Goal: Use online tool/utility: Utilize a website feature to perform a specific function

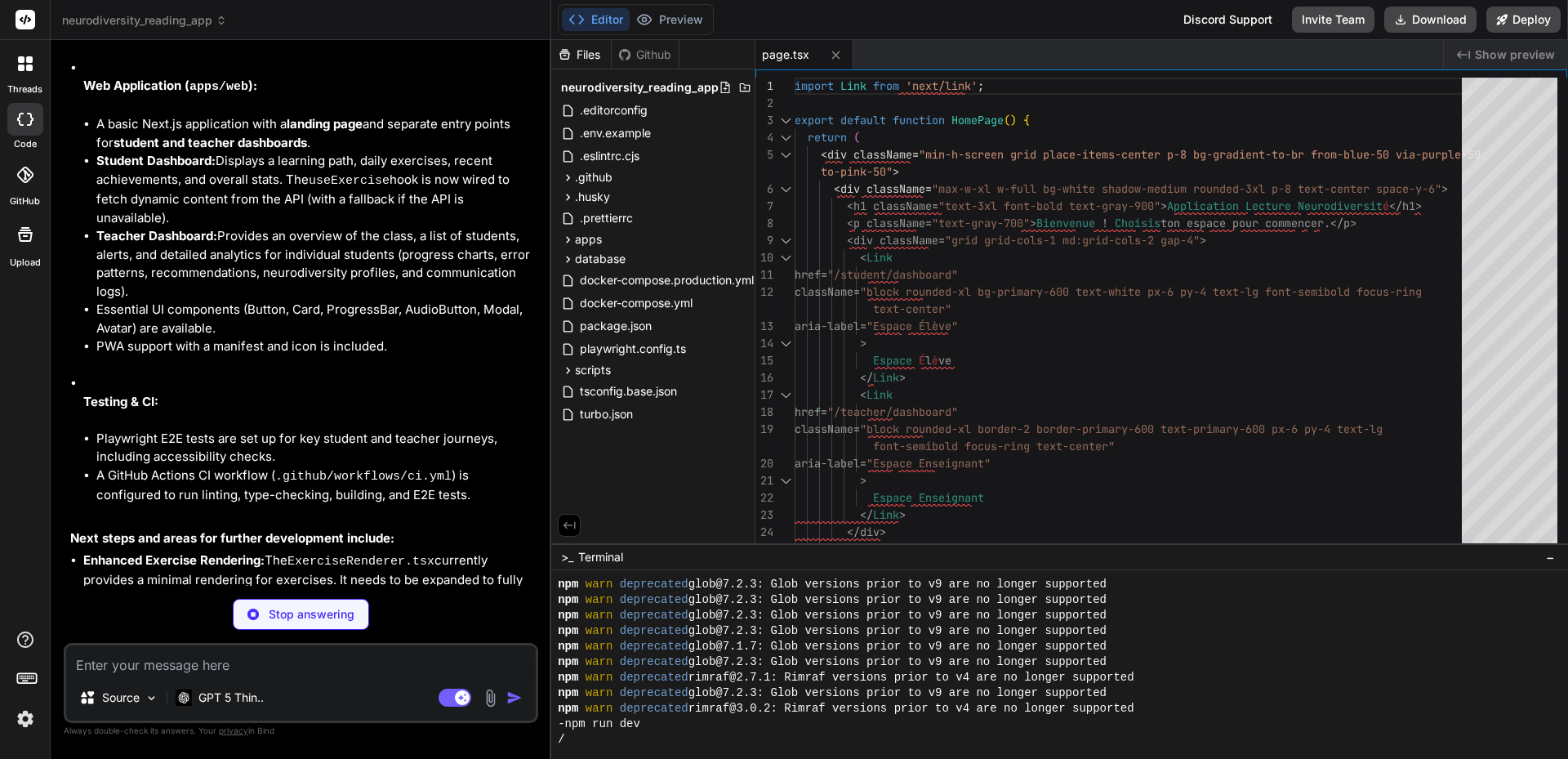
scroll to position [8444, 0]
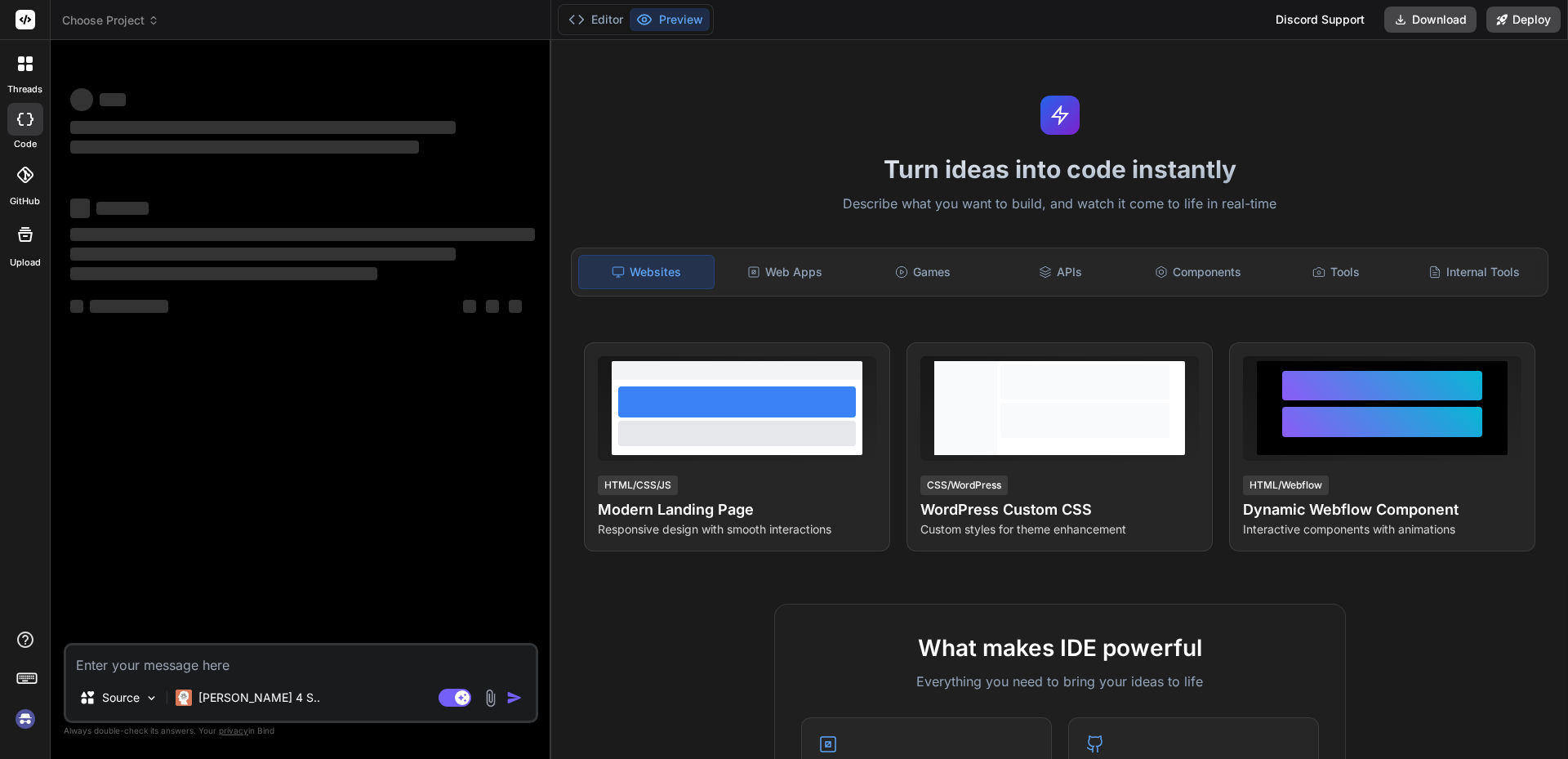
type textarea "x"
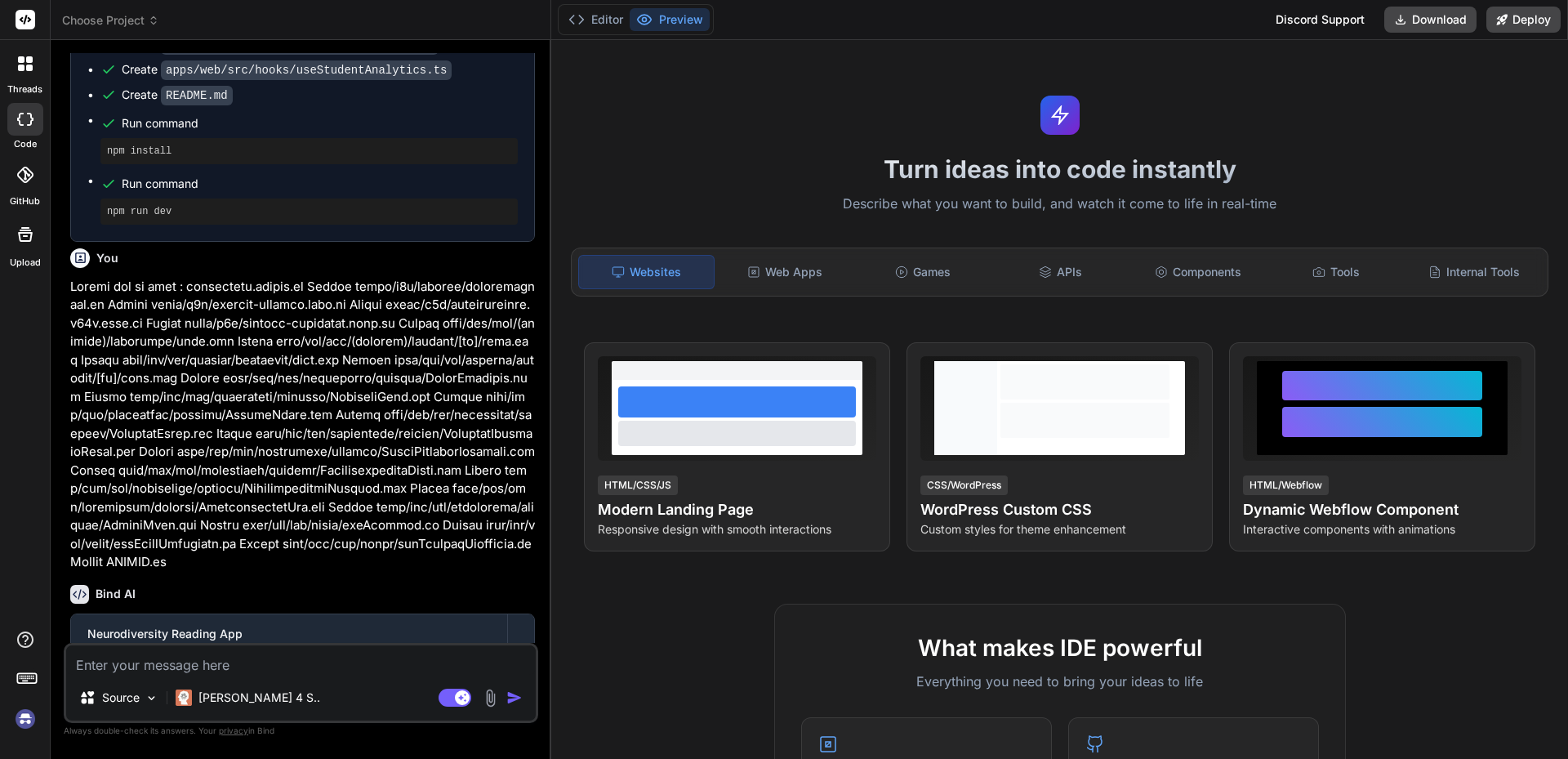
scroll to position [6476, 0]
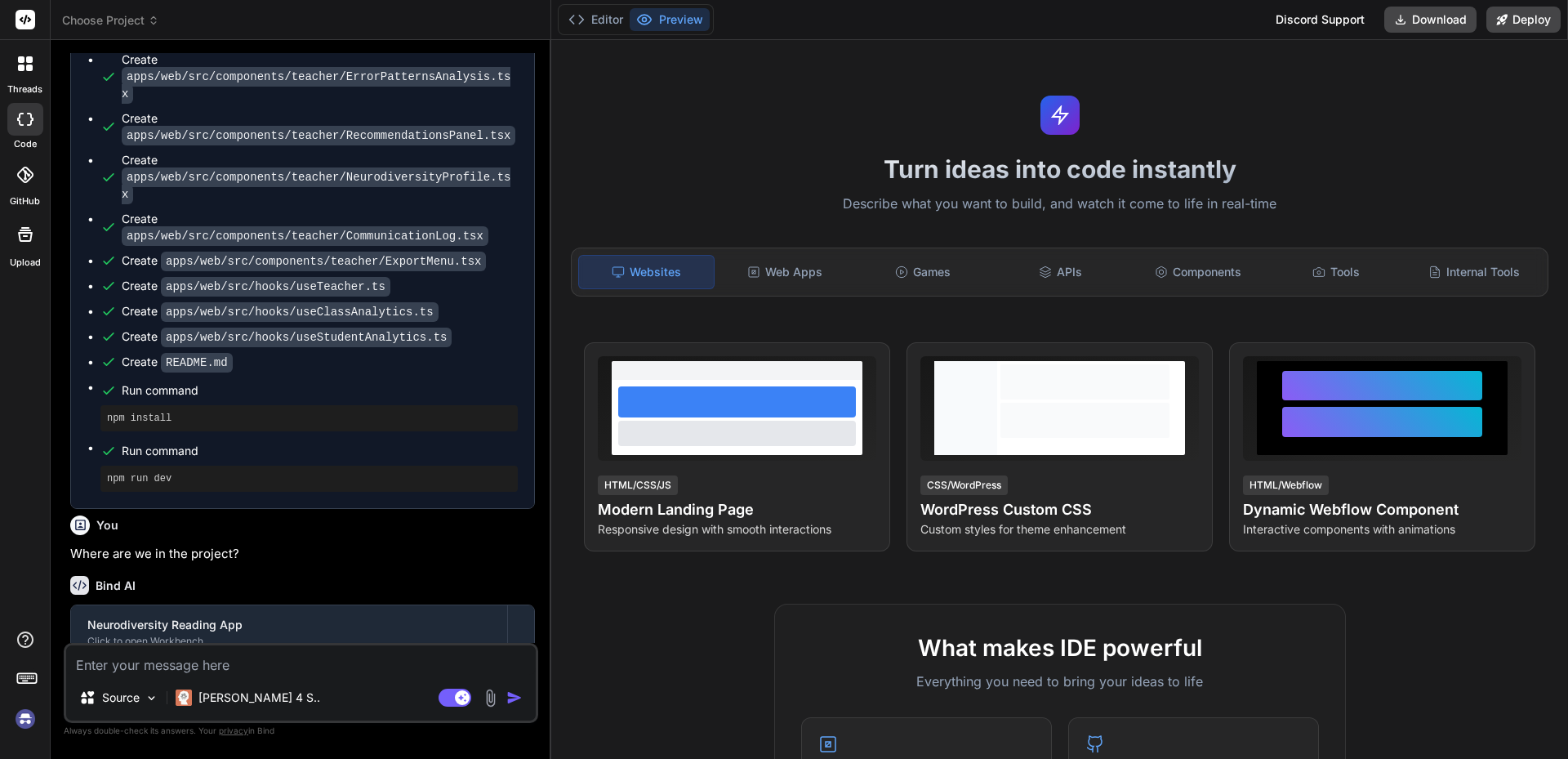
click at [157, 660] on textarea at bounding box center [301, 660] width 470 height 29
type textarea "c"
type textarea "x"
type textarea "co"
type textarea "x"
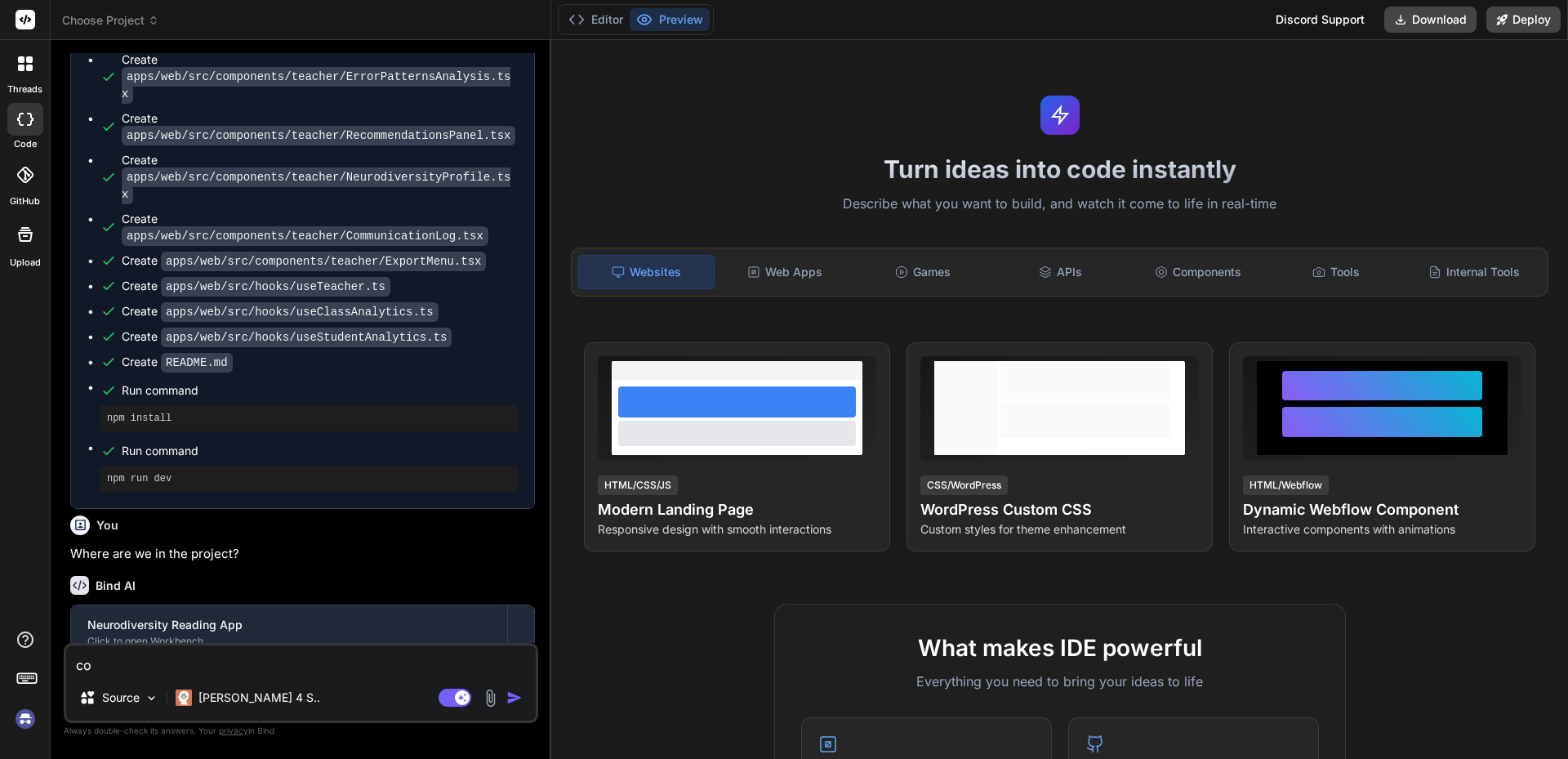
type textarea "con"
type textarea "x"
type textarea "co"
type textarea "x"
type textarea "c"
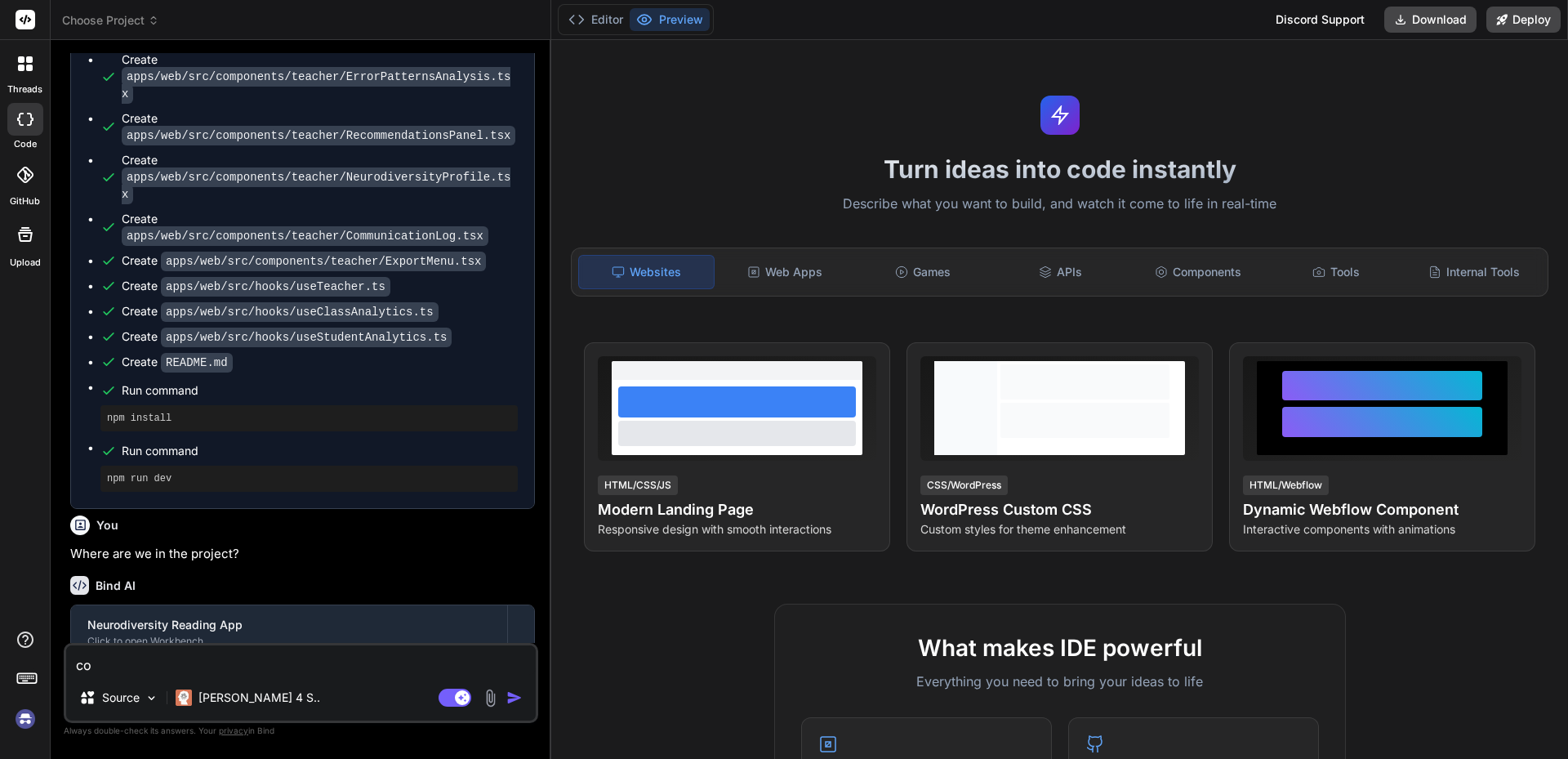
type textarea "x"
type textarea "k"
type textarea "x"
type textarea "ke"
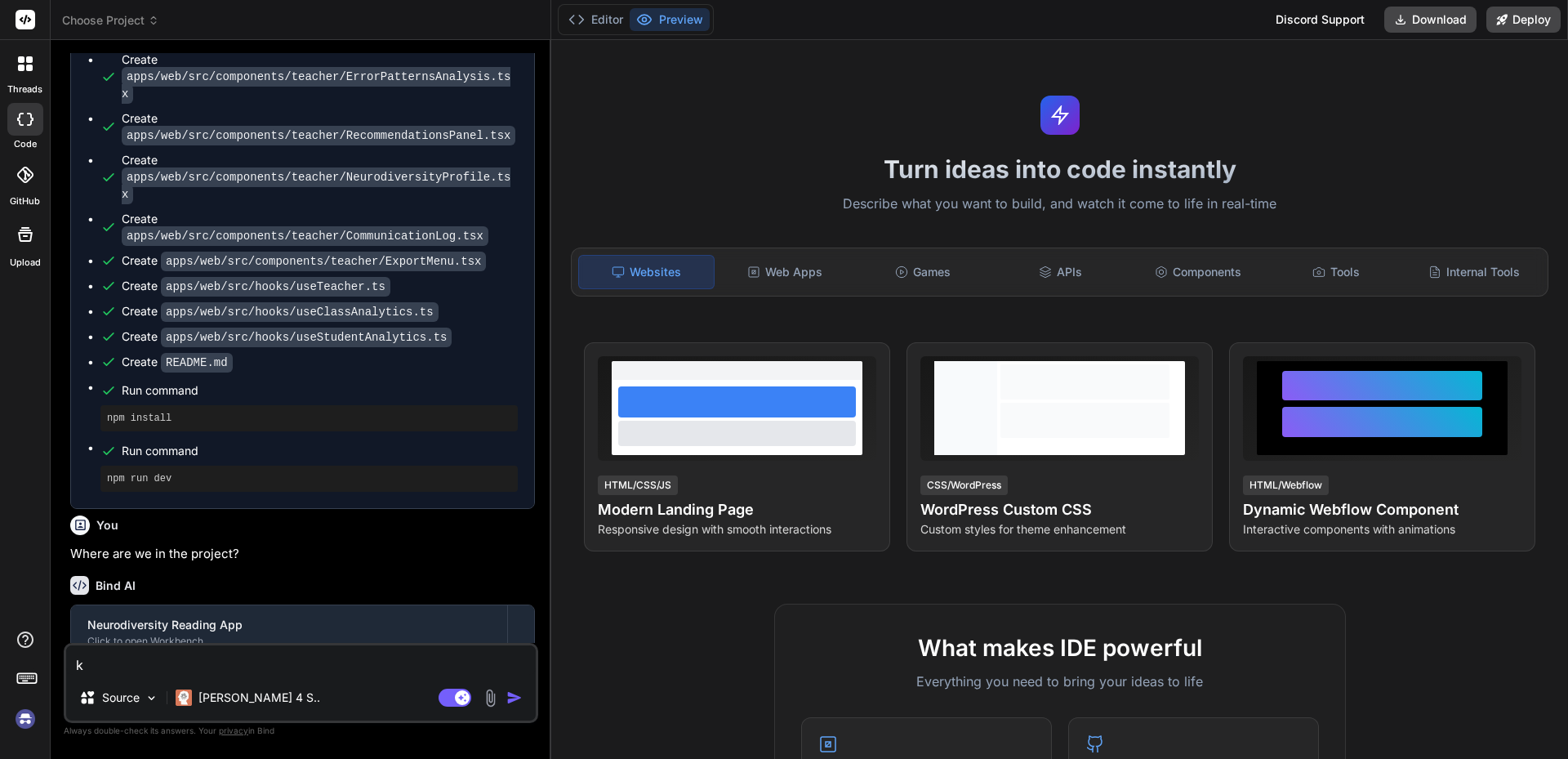
type textarea "x"
type textarea "kee"
type textarea "x"
type textarea "keep"
type textarea "x"
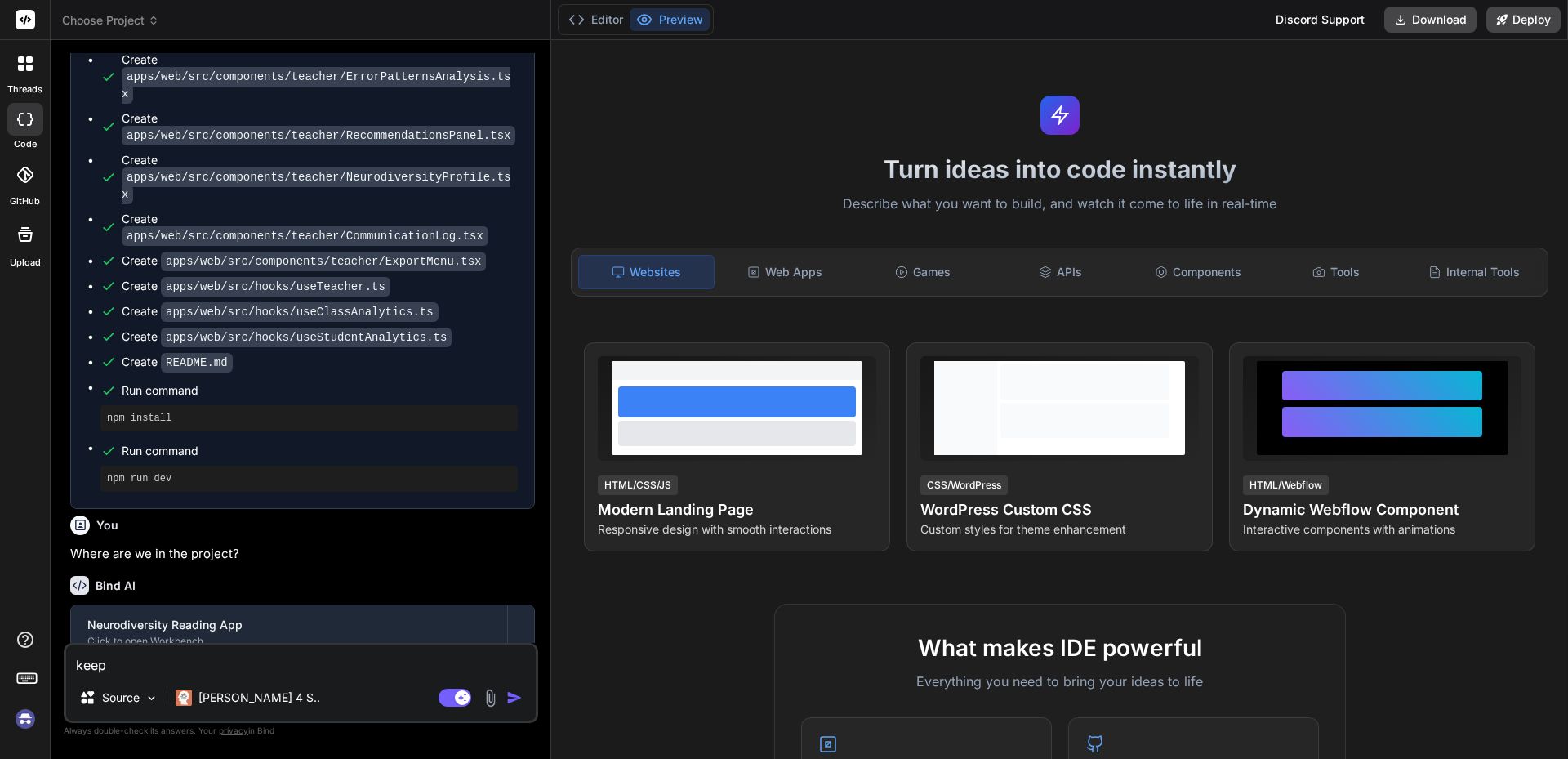
type textarea "keep"
type textarea "x"
type textarea "keep g"
type textarea "x"
type textarea "keep go"
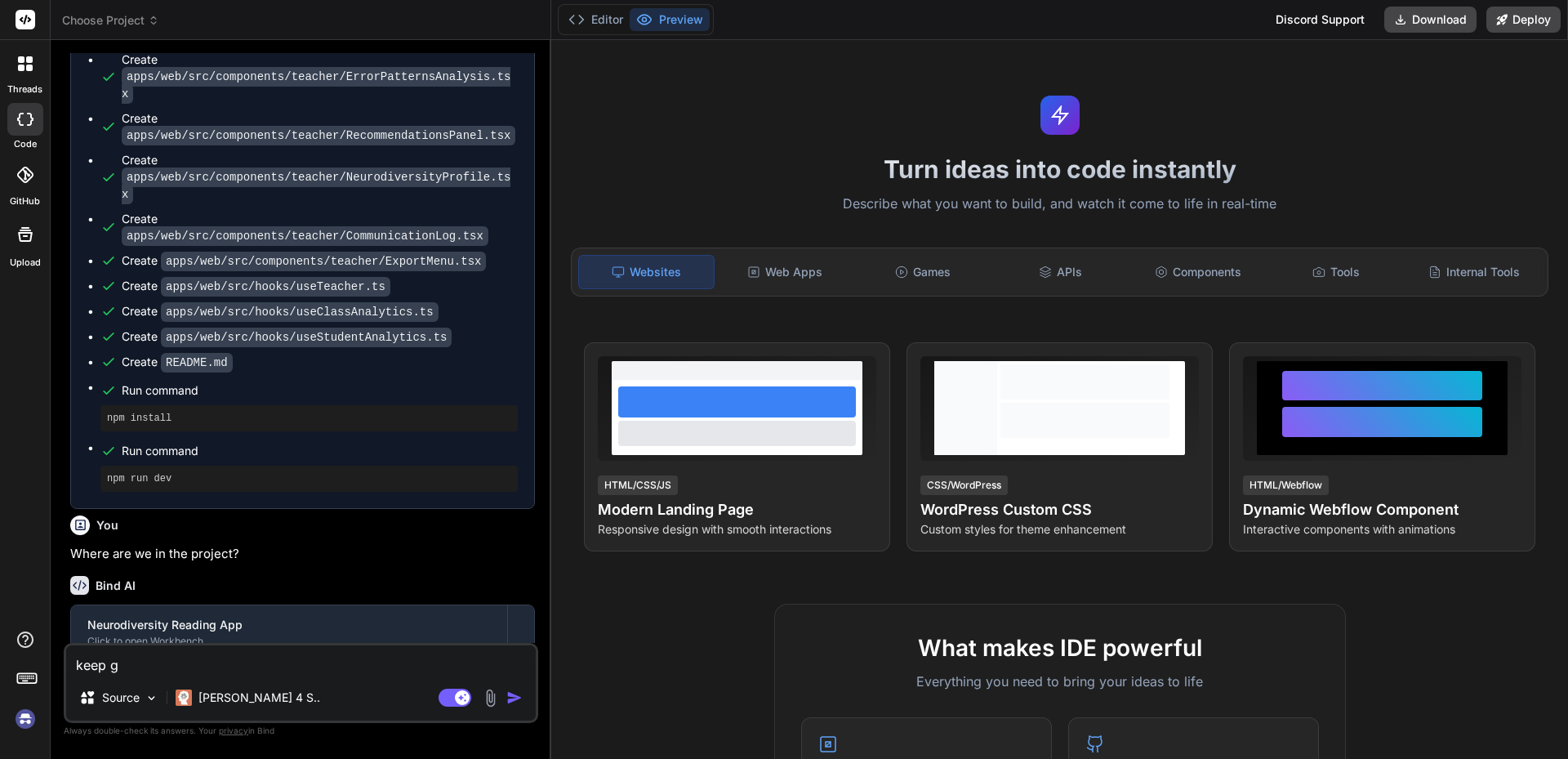
type textarea "x"
type textarea "keep goi"
type textarea "x"
type textarea "keep goin"
type textarea "x"
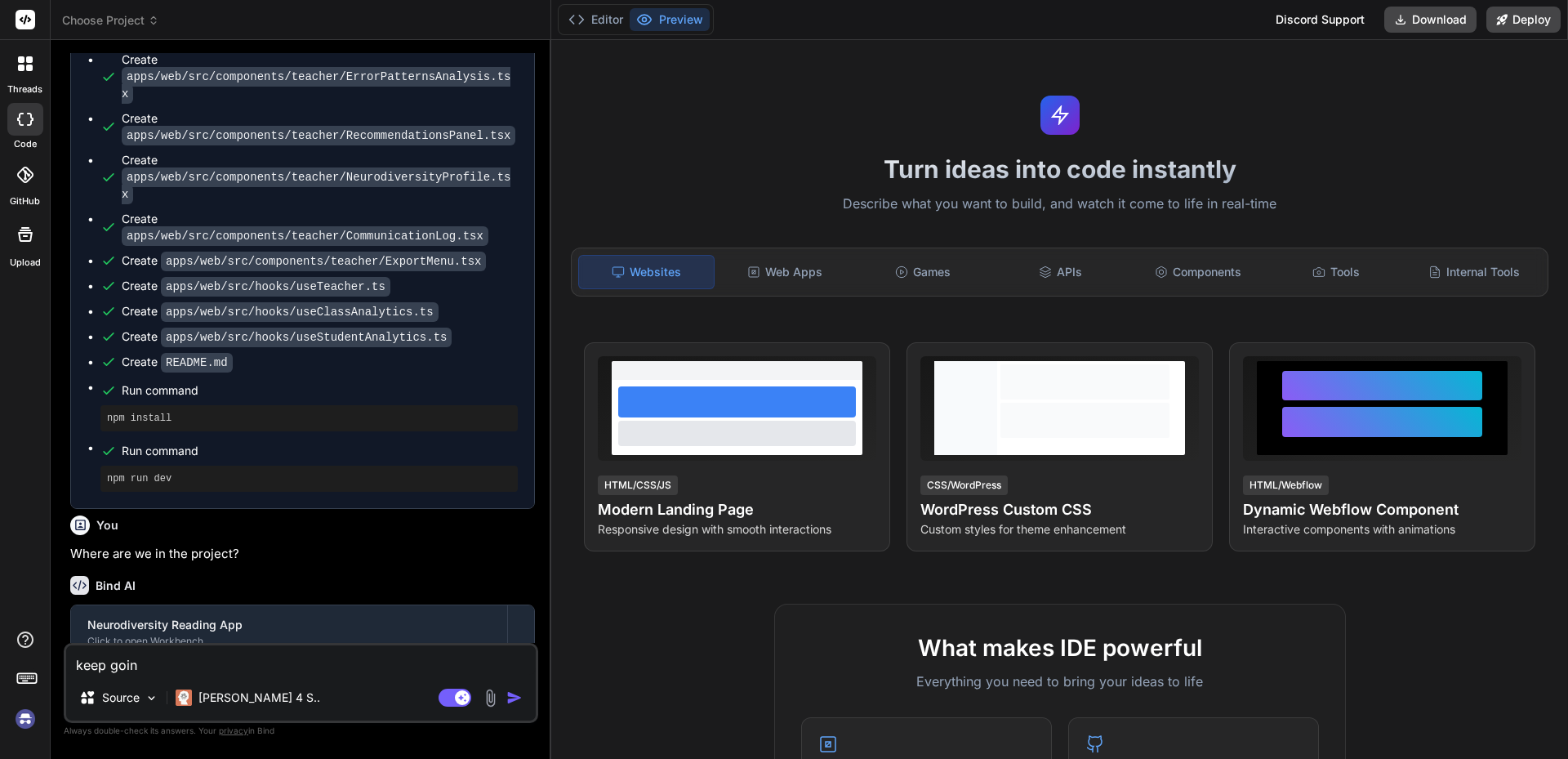
type textarea "keep going"
type textarea "x"
type textarea "keep going"
type textarea "x"
type textarea "keep going a"
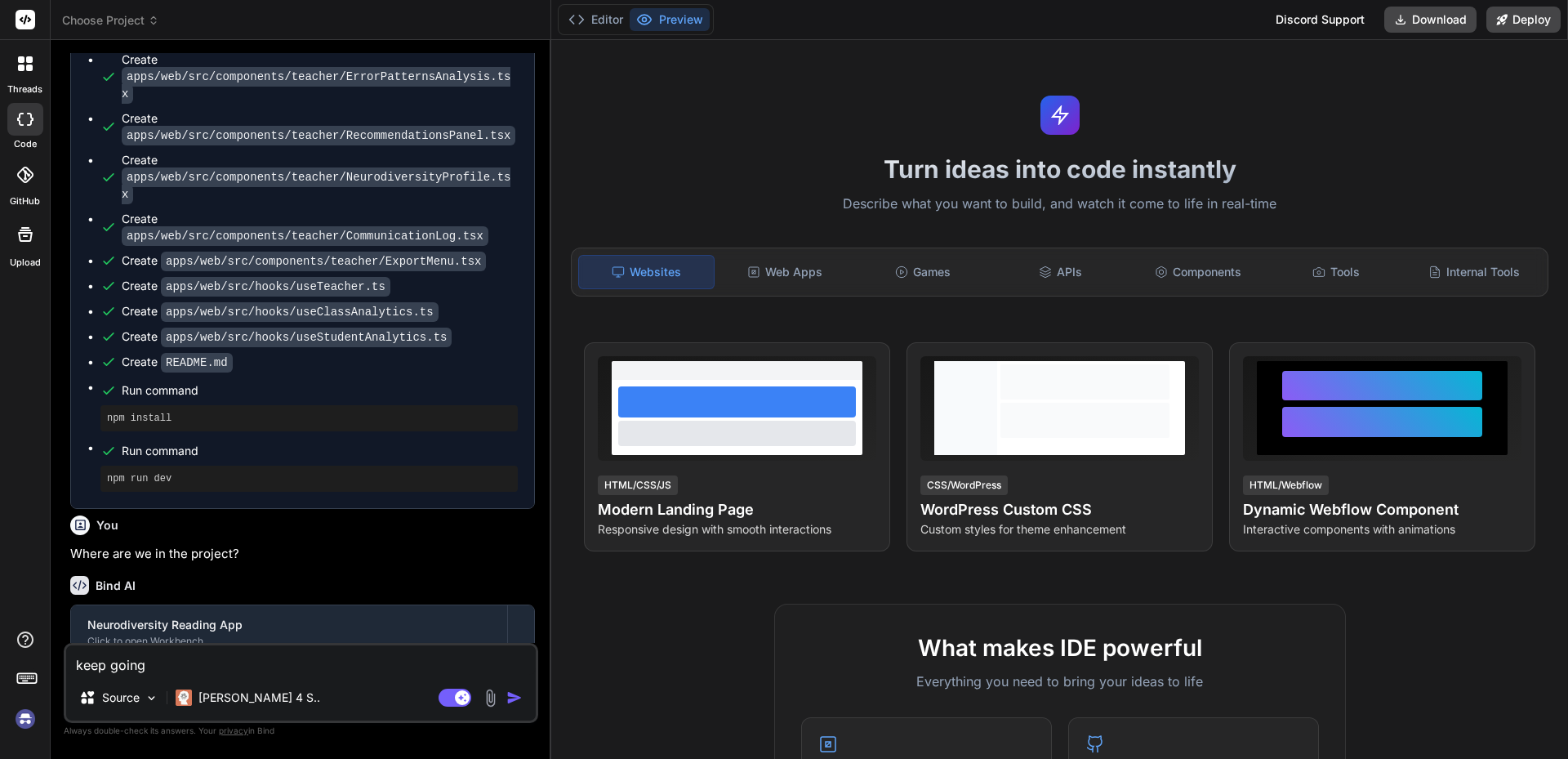
type textarea "x"
type textarea "keep going an"
type textarea "x"
type textarea "keep going and"
type textarea "x"
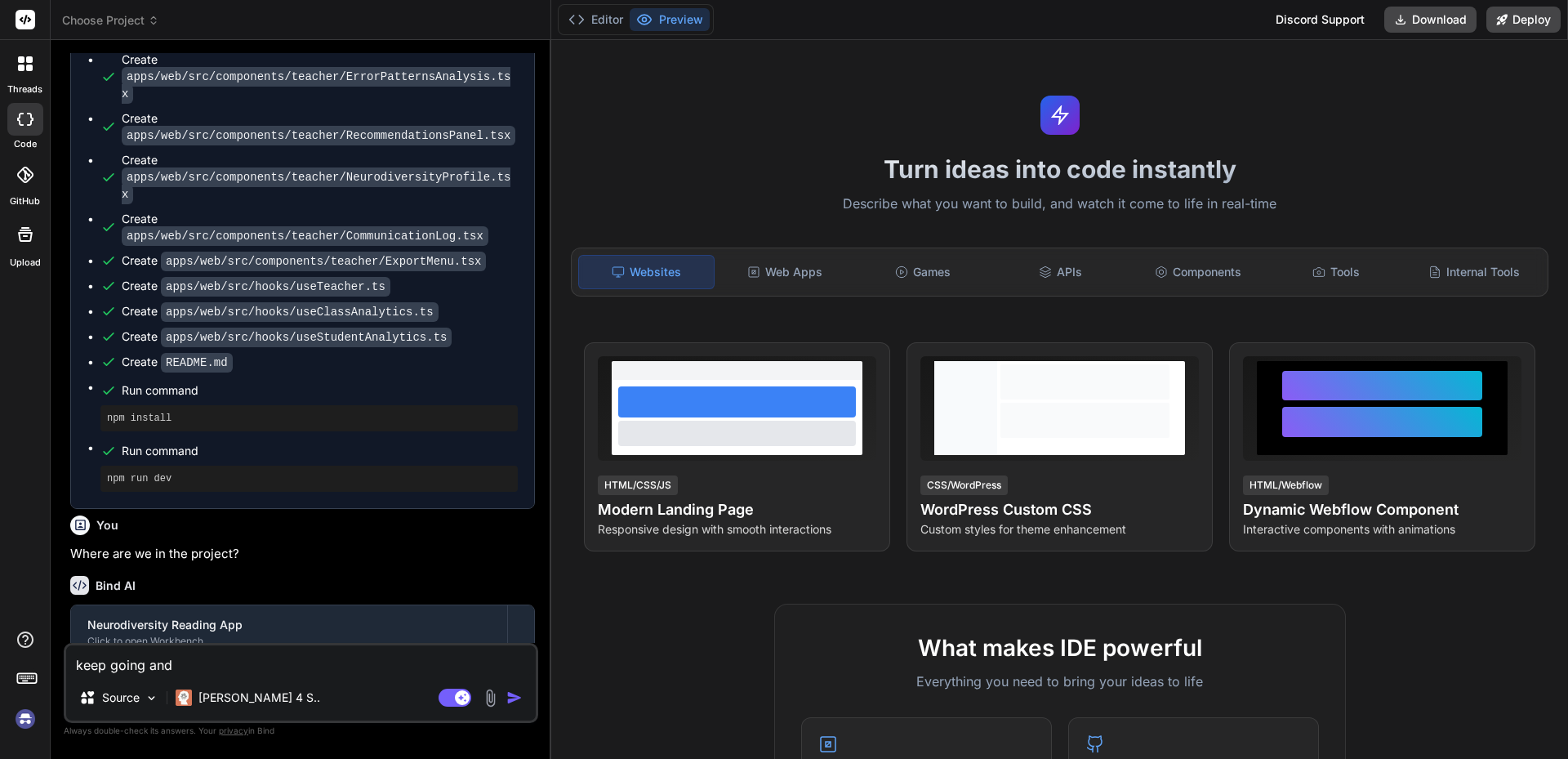
type textarea "keep going and"
type textarea "x"
type textarea "keep going and f"
type textarea "x"
type textarea "keep going and fi"
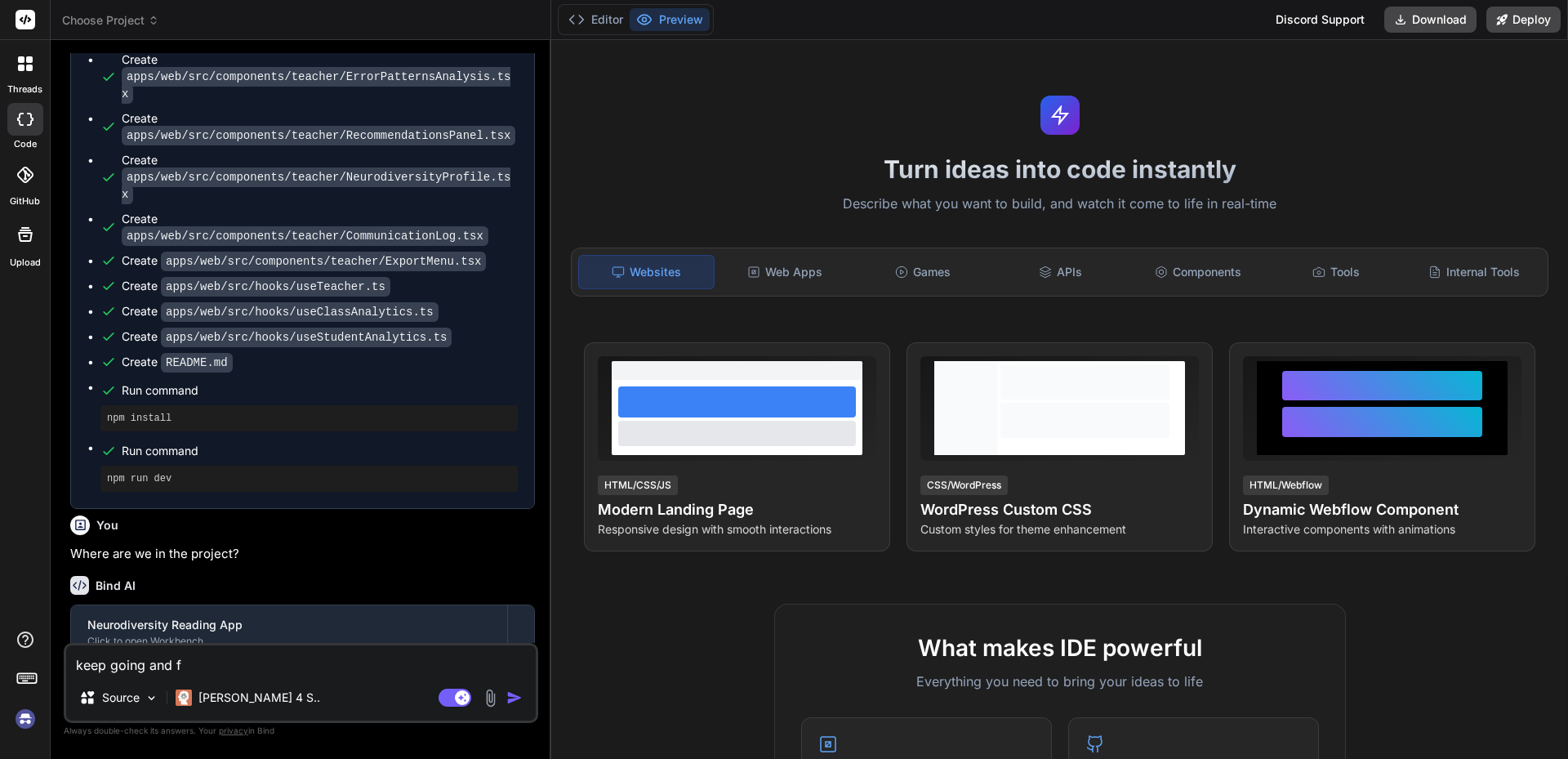
type textarea "x"
type textarea "keep going and fix"
type textarea "x"
type textarea "keep going and fix"
click at [514, 703] on img "button" at bounding box center [514, 696] width 16 height 16
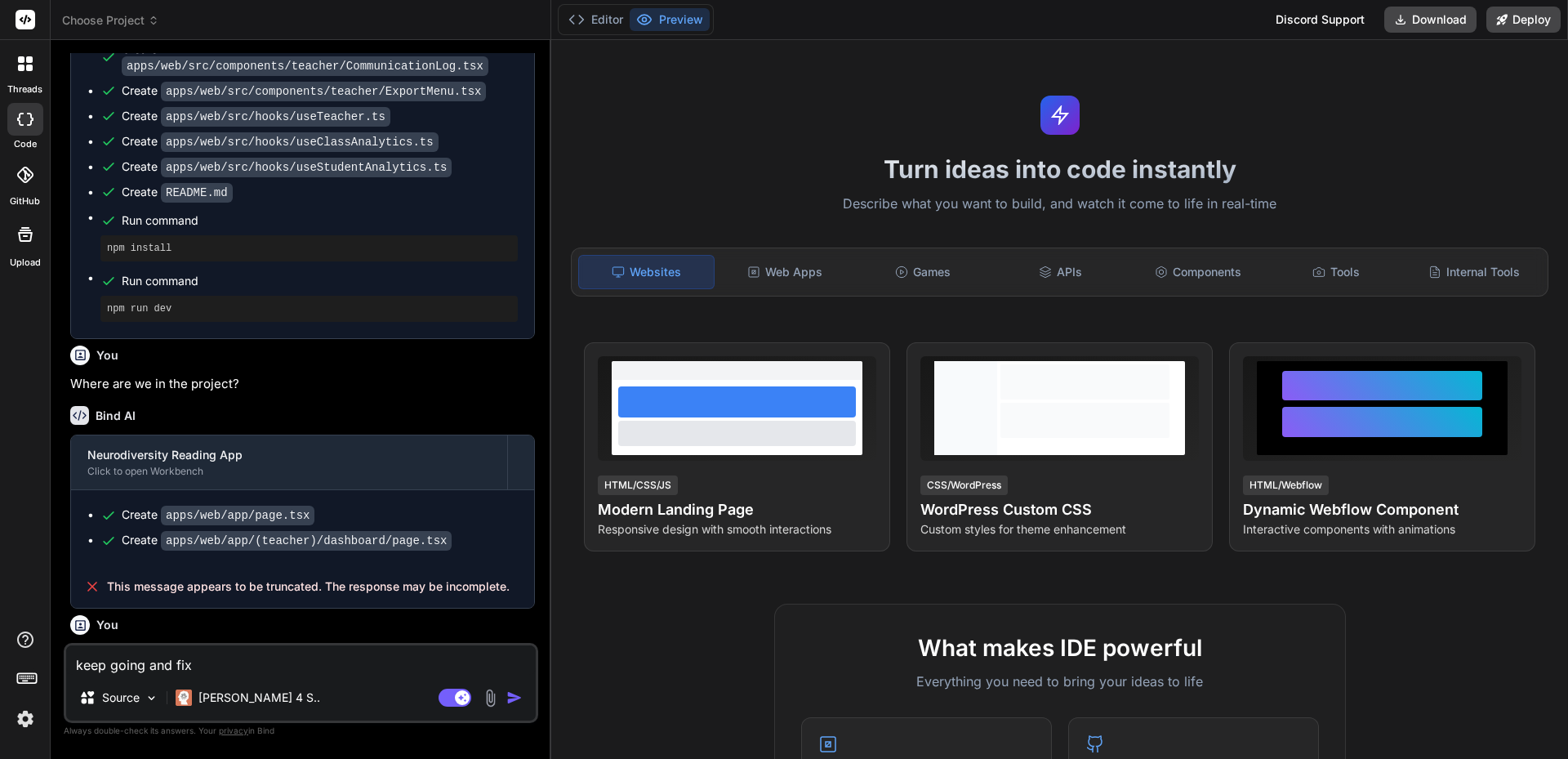
scroll to position [0, 0]
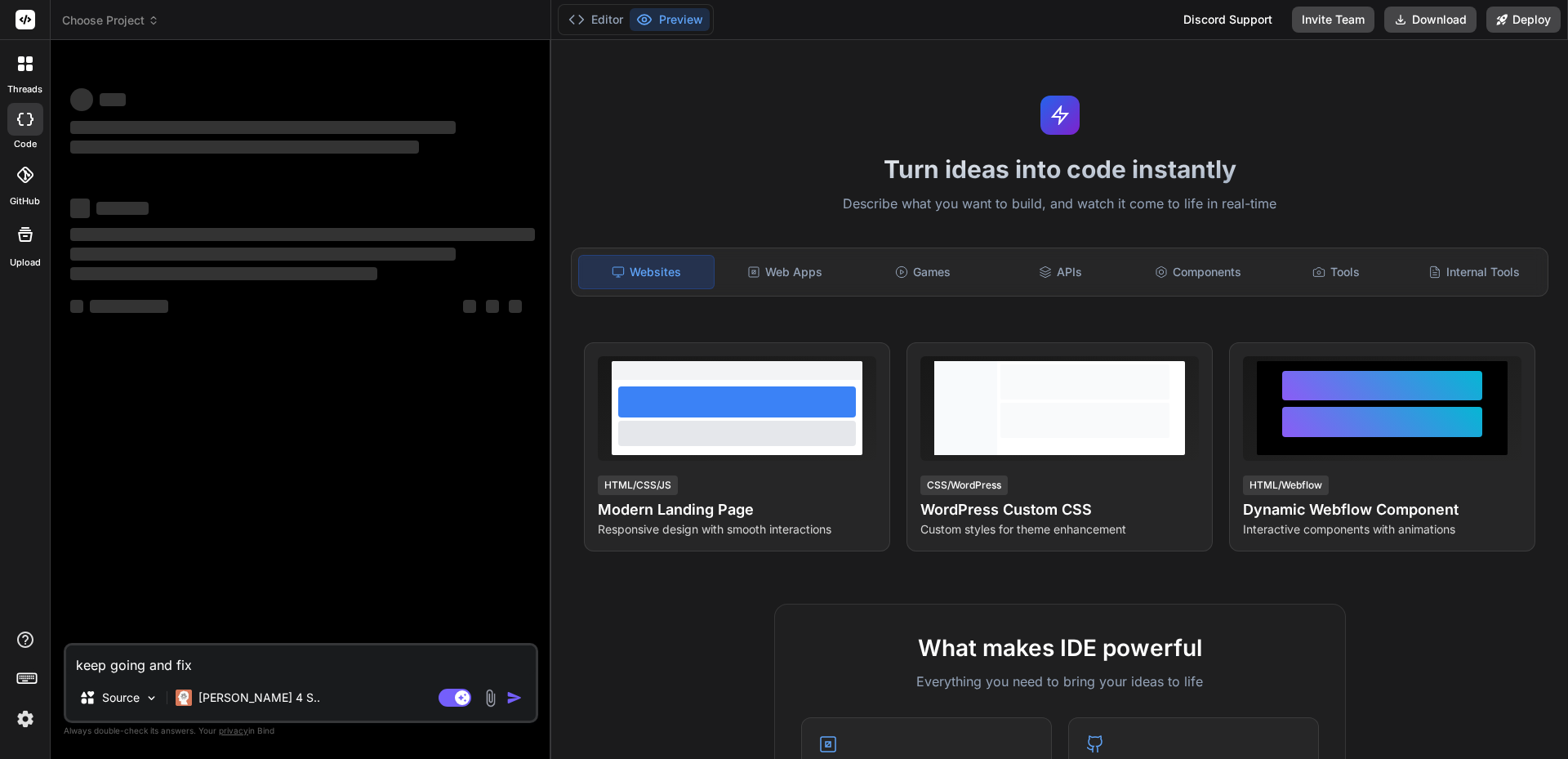
type textarea "x"
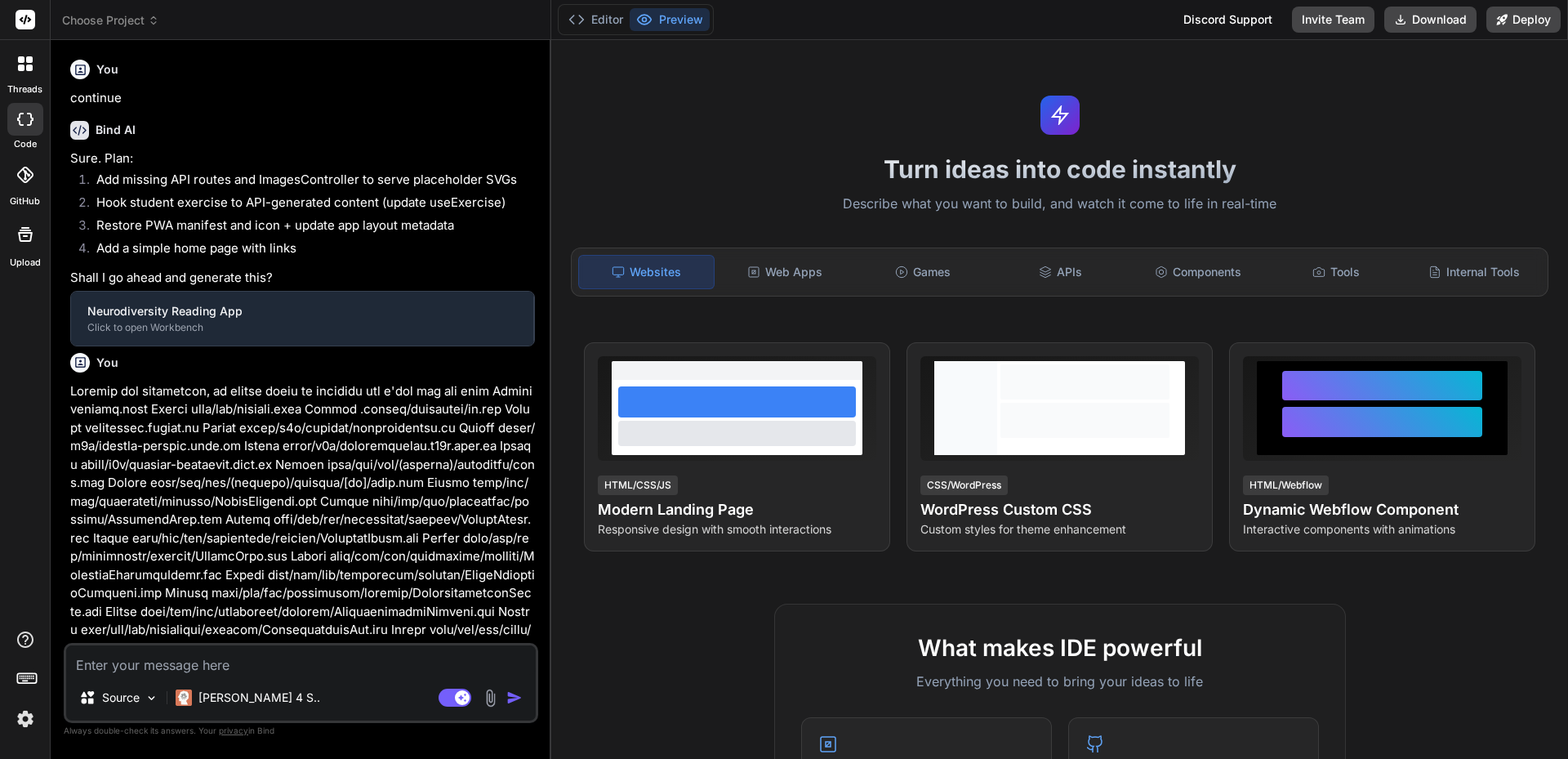
type textarea "x"
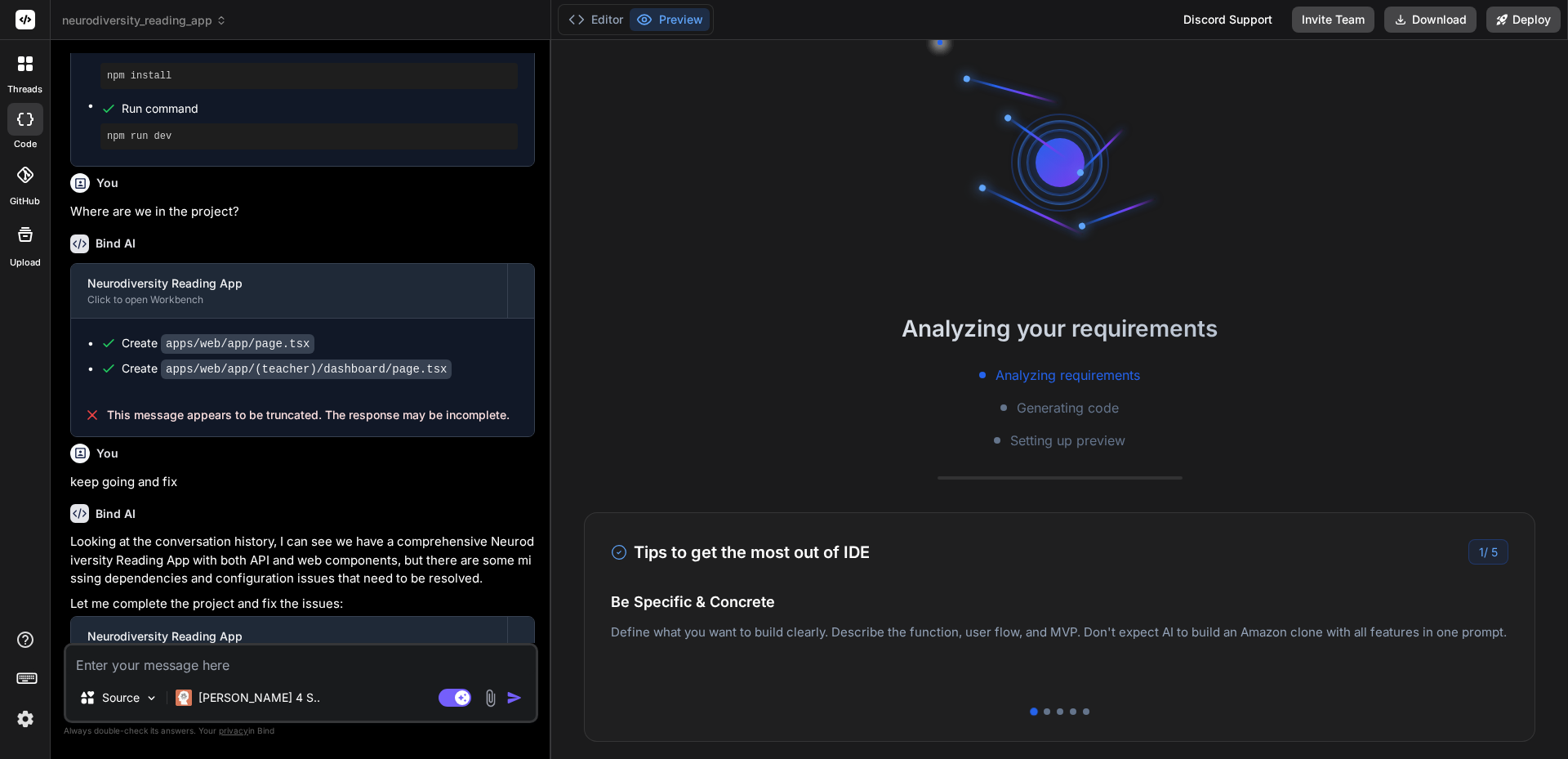
scroll to position [6304, 0]
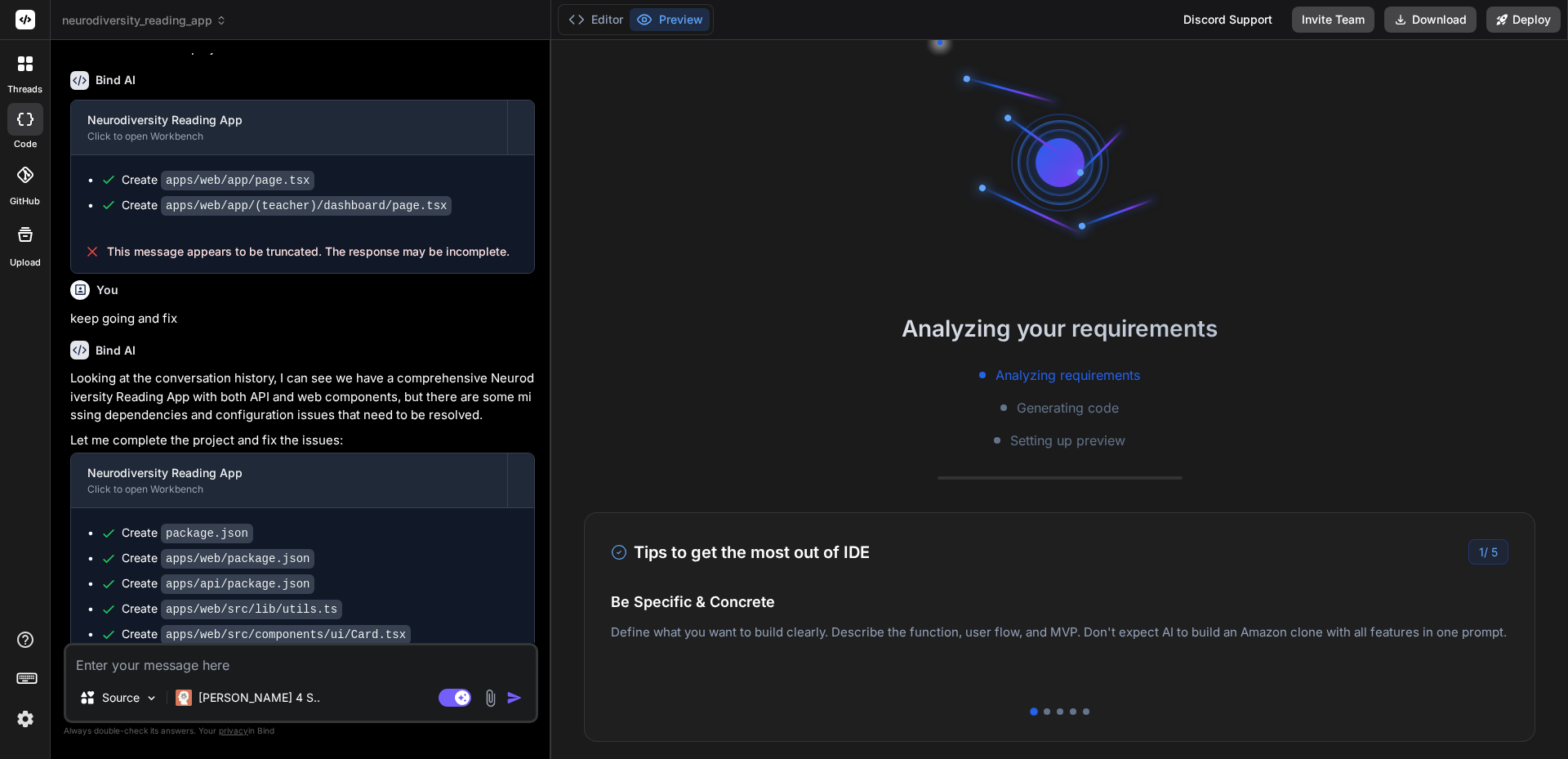
click at [205, 648] on textarea at bounding box center [301, 660] width 470 height 29
type textarea "k"
type textarea "x"
type textarea "ke"
type textarea "x"
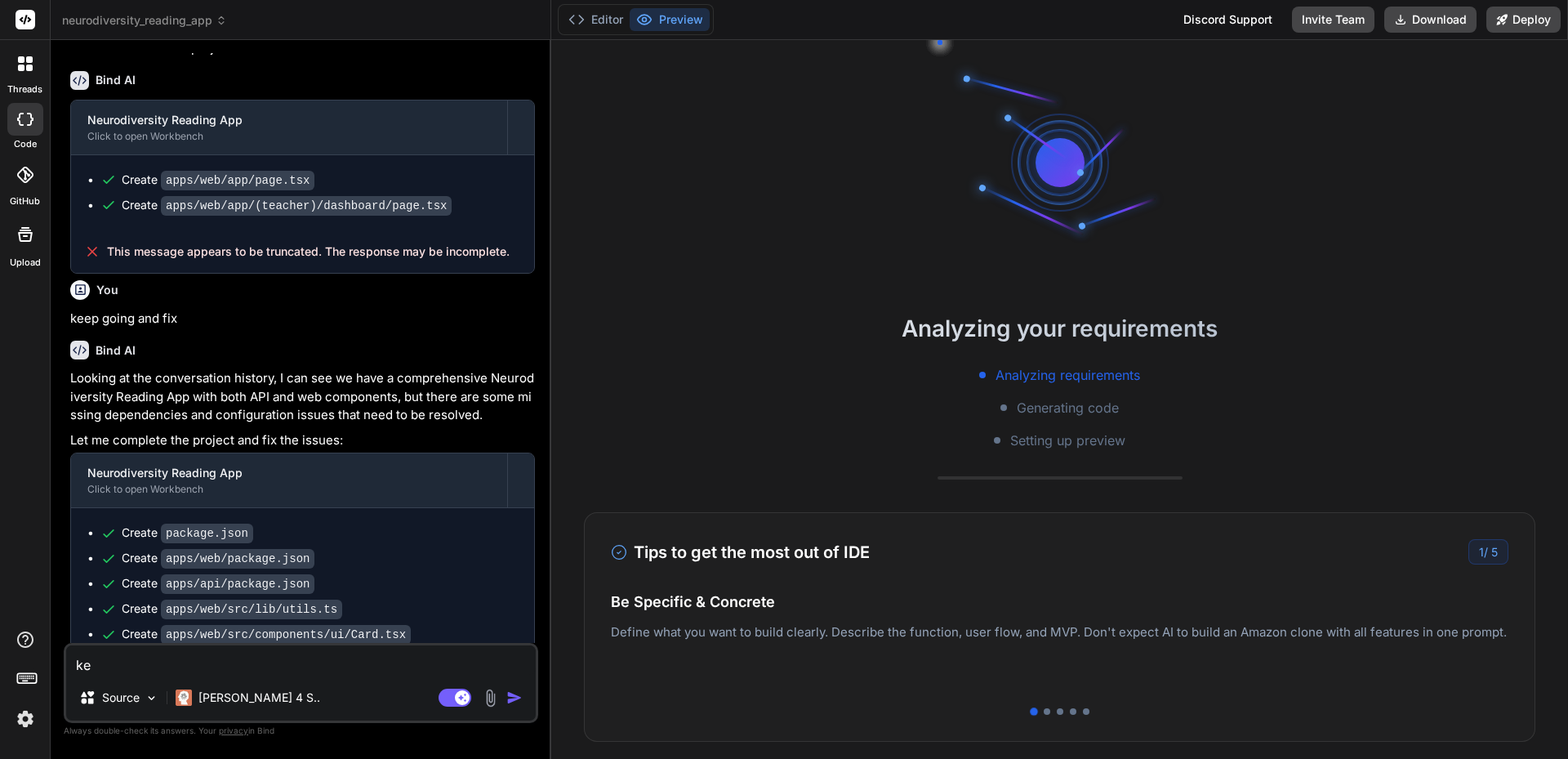
type textarea "kee"
type textarea "x"
type textarea "keep"
type textarea "x"
type textarea "keep"
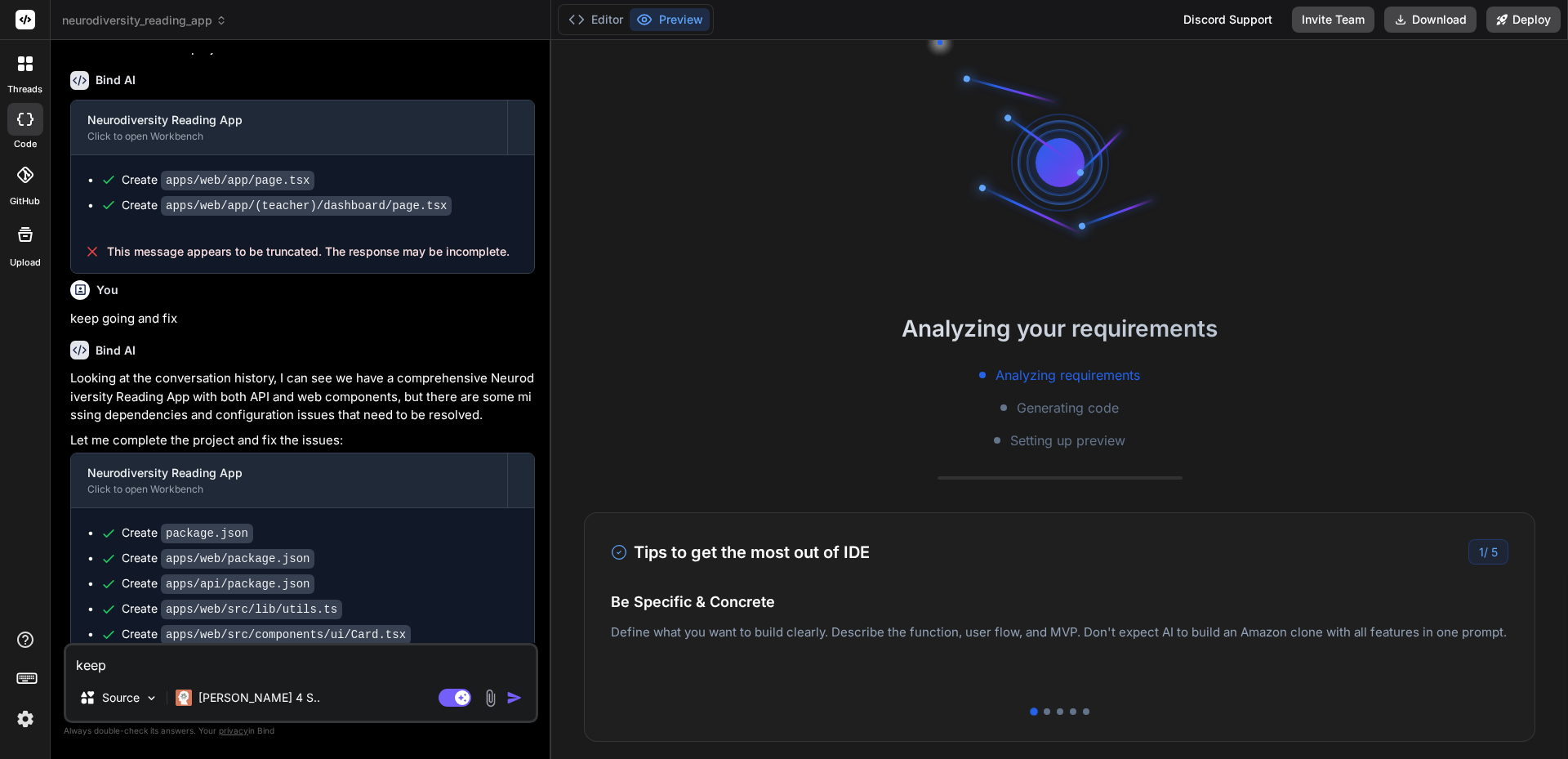
type textarea "x"
type textarea "keep g"
type textarea "x"
type textarea "keep go"
type textarea "x"
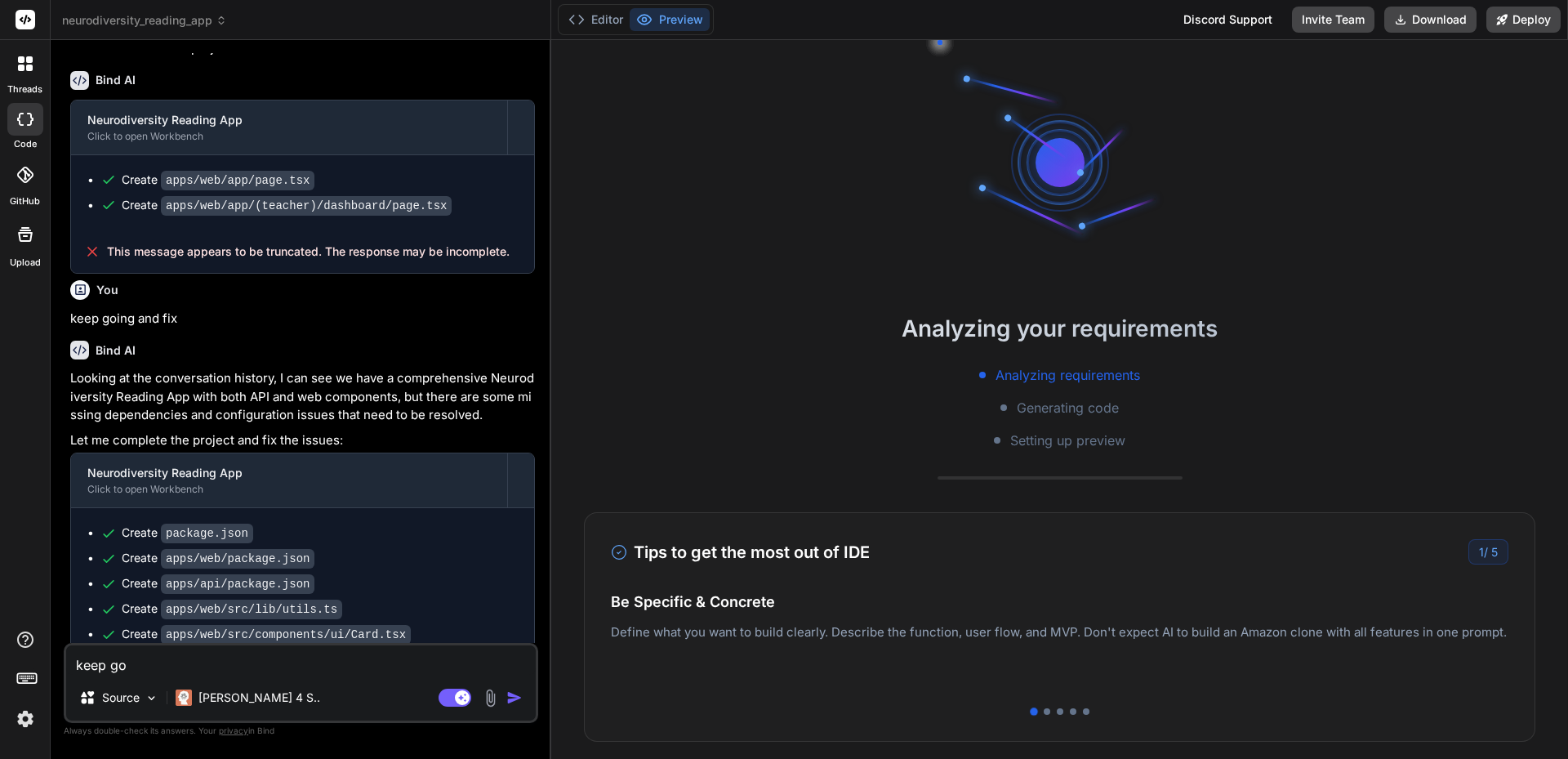
type textarea "keep goi"
type textarea "x"
type textarea "keep goin"
type textarea "x"
type textarea "keep going"
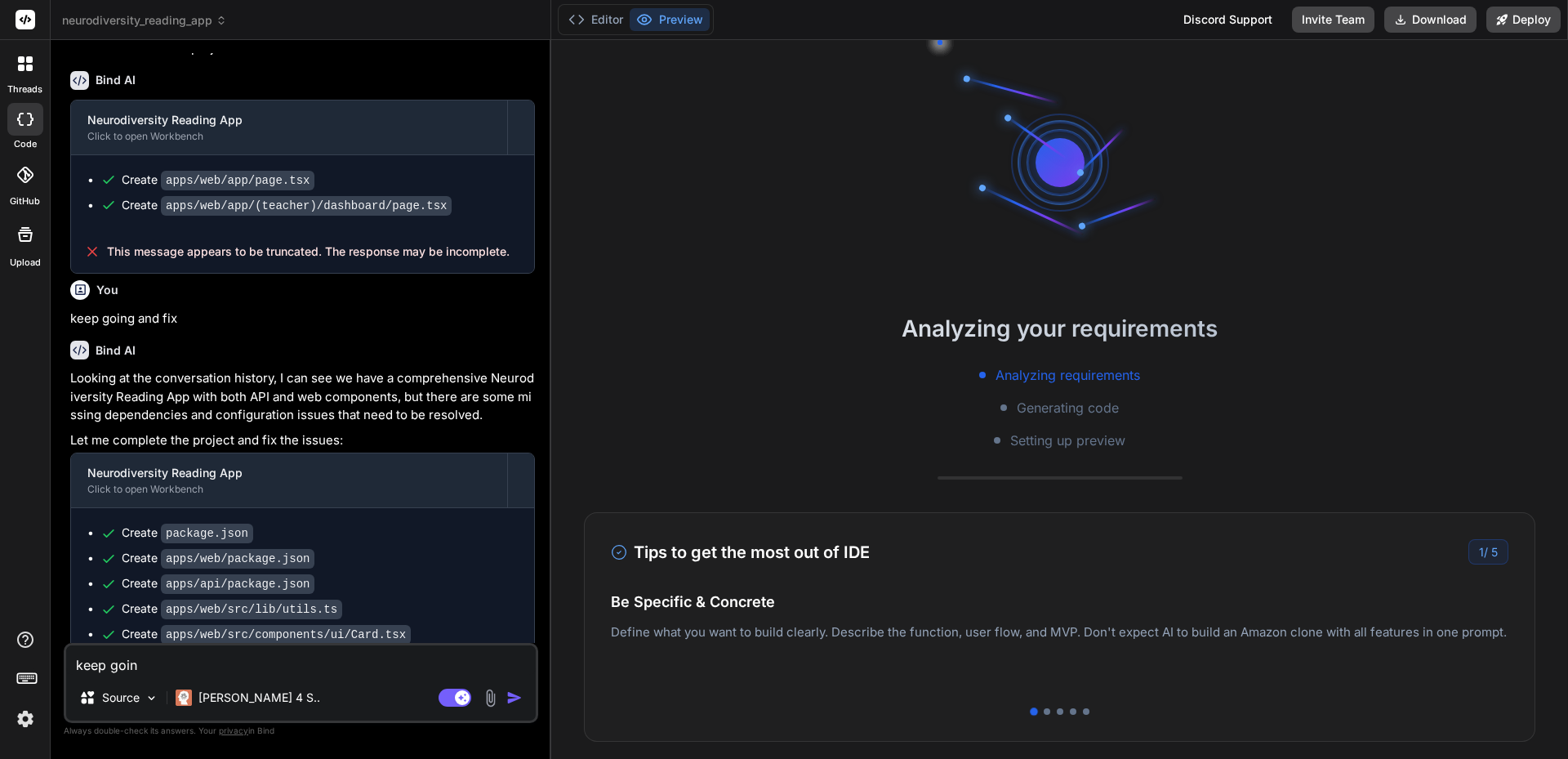
type textarea "x"
type textarea "keep going"
type textarea "x"
type textarea "keep going a"
type textarea "x"
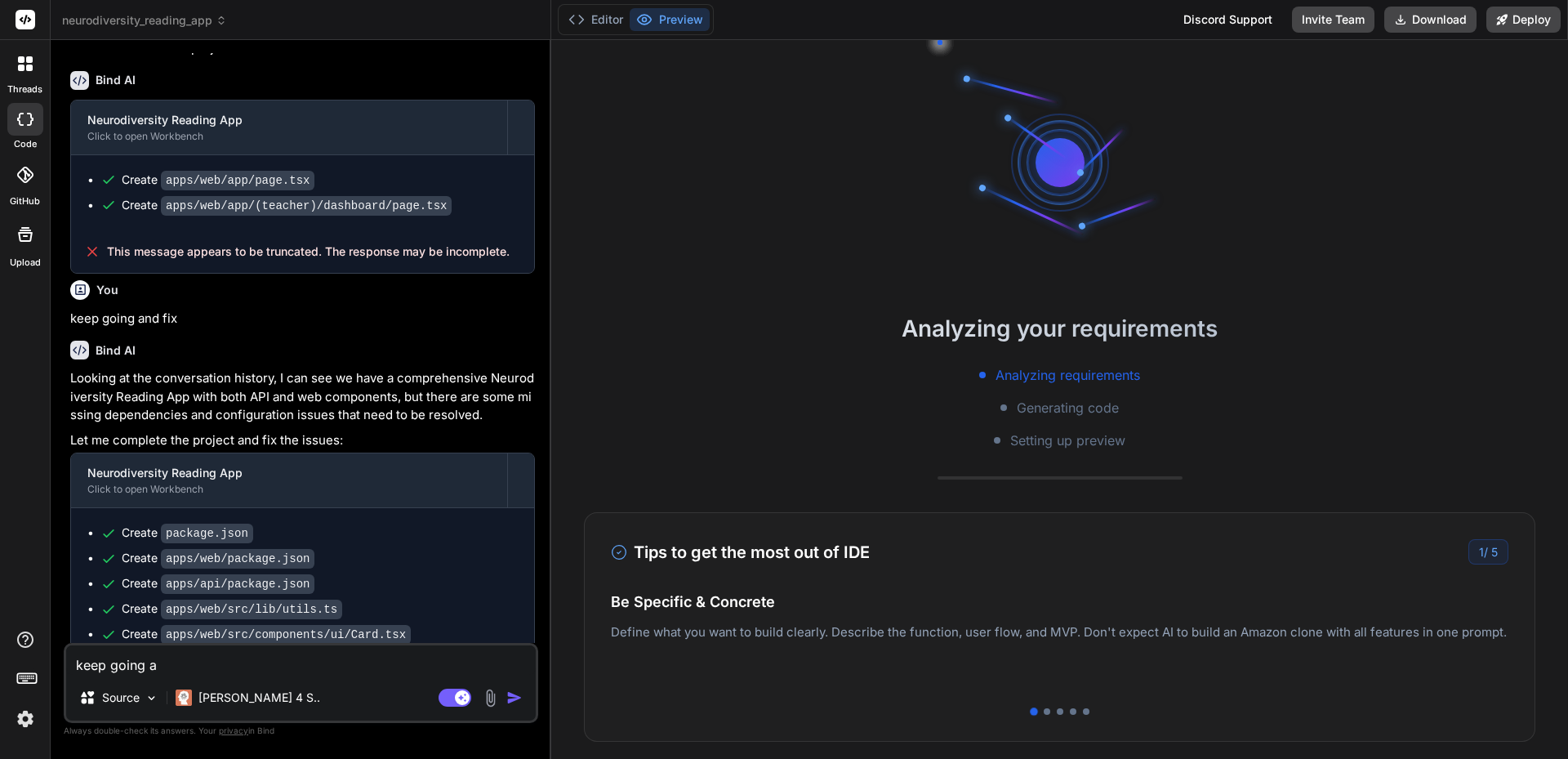
type textarea "keep going an"
type textarea "x"
type textarea "keep going and"
type textarea "x"
type textarea "keep going and"
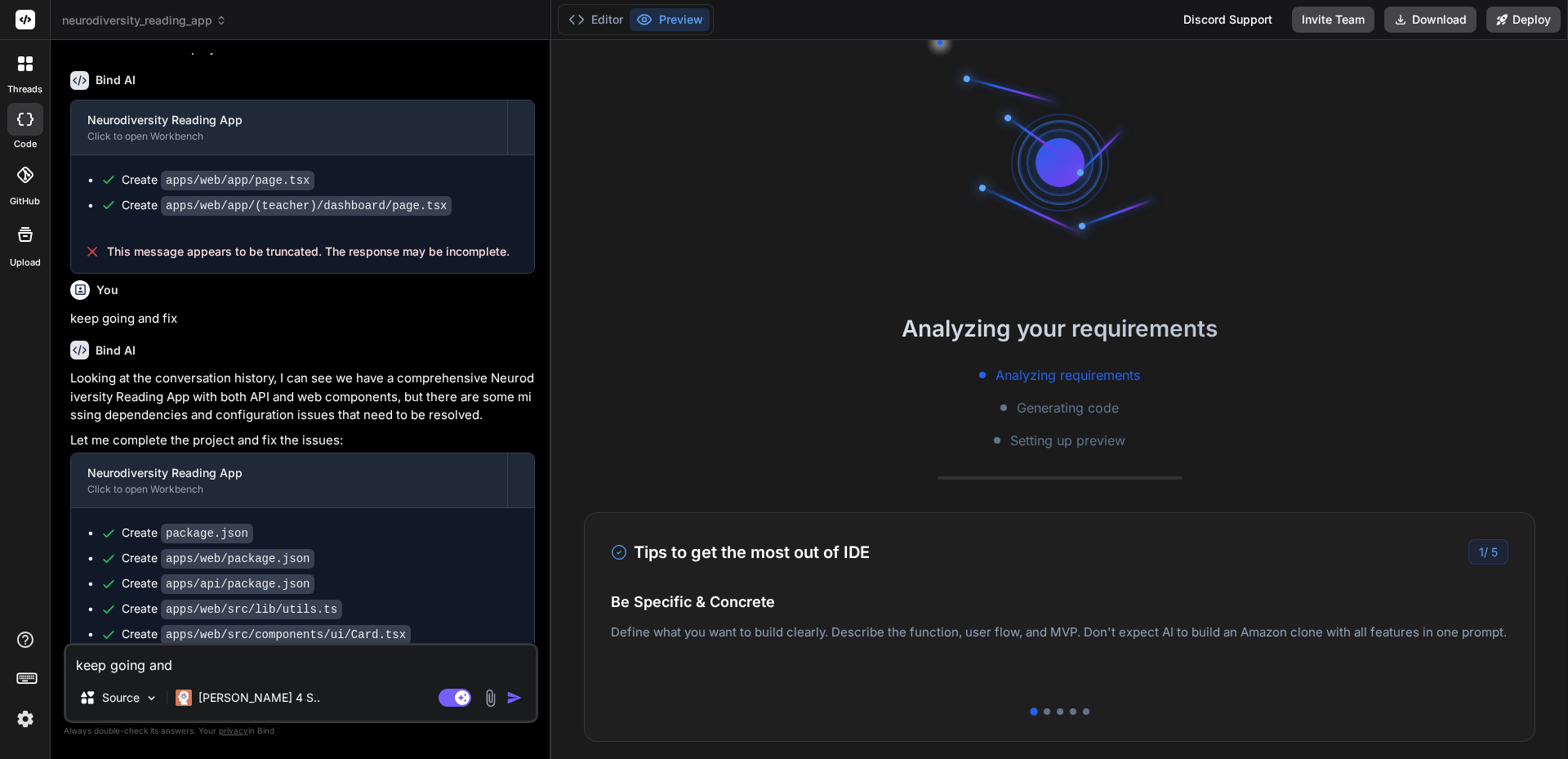
type textarea "x"
type textarea "keep going and f"
type textarea "x"
type textarea "keep going and fi"
type textarea "x"
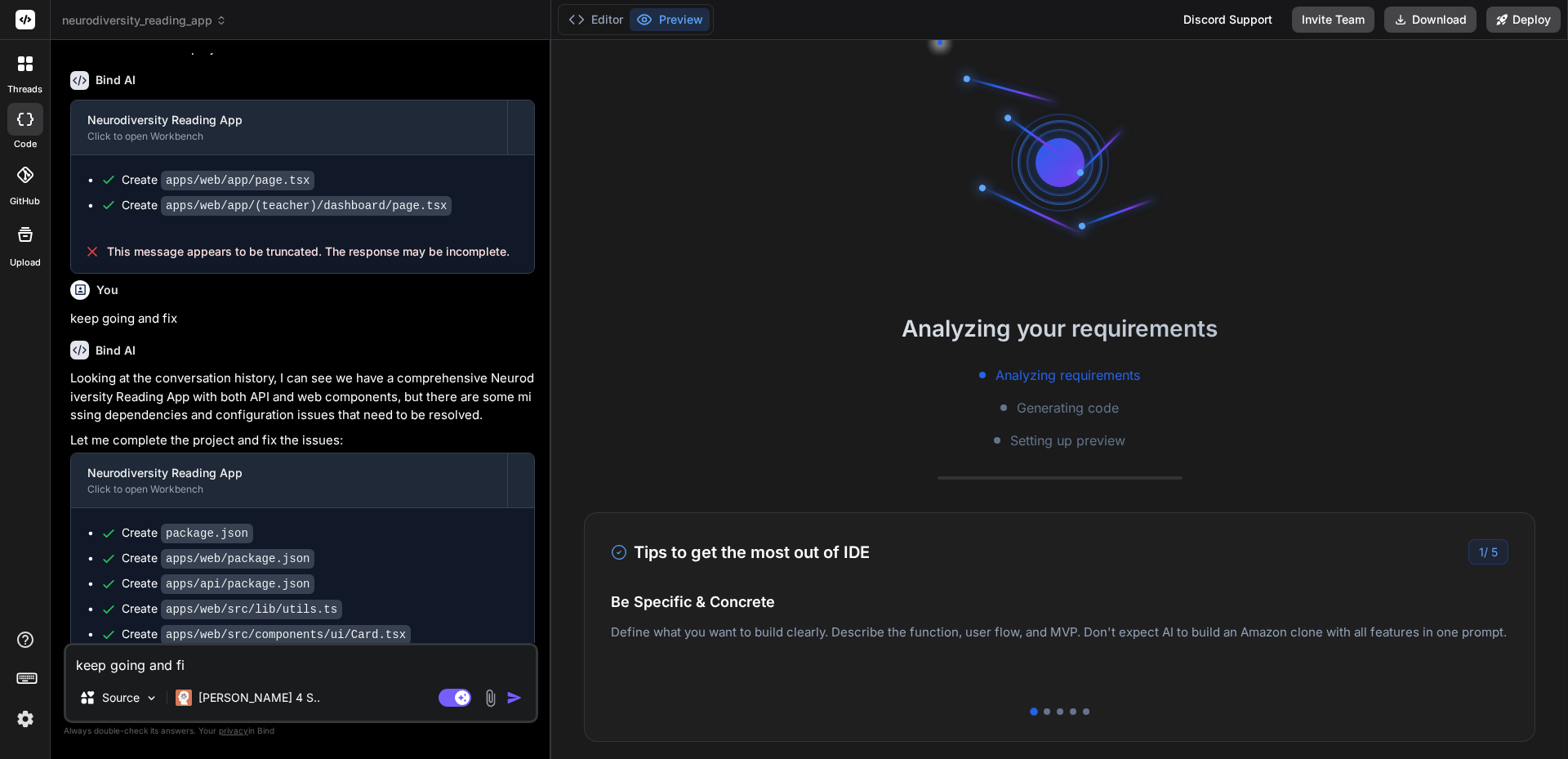
type textarea "keep going and fix"
type textarea "x"
type textarea "keep going and fix"
click at [514, 698] on img "button" at bounding box center [514, 696] width 16 height 16
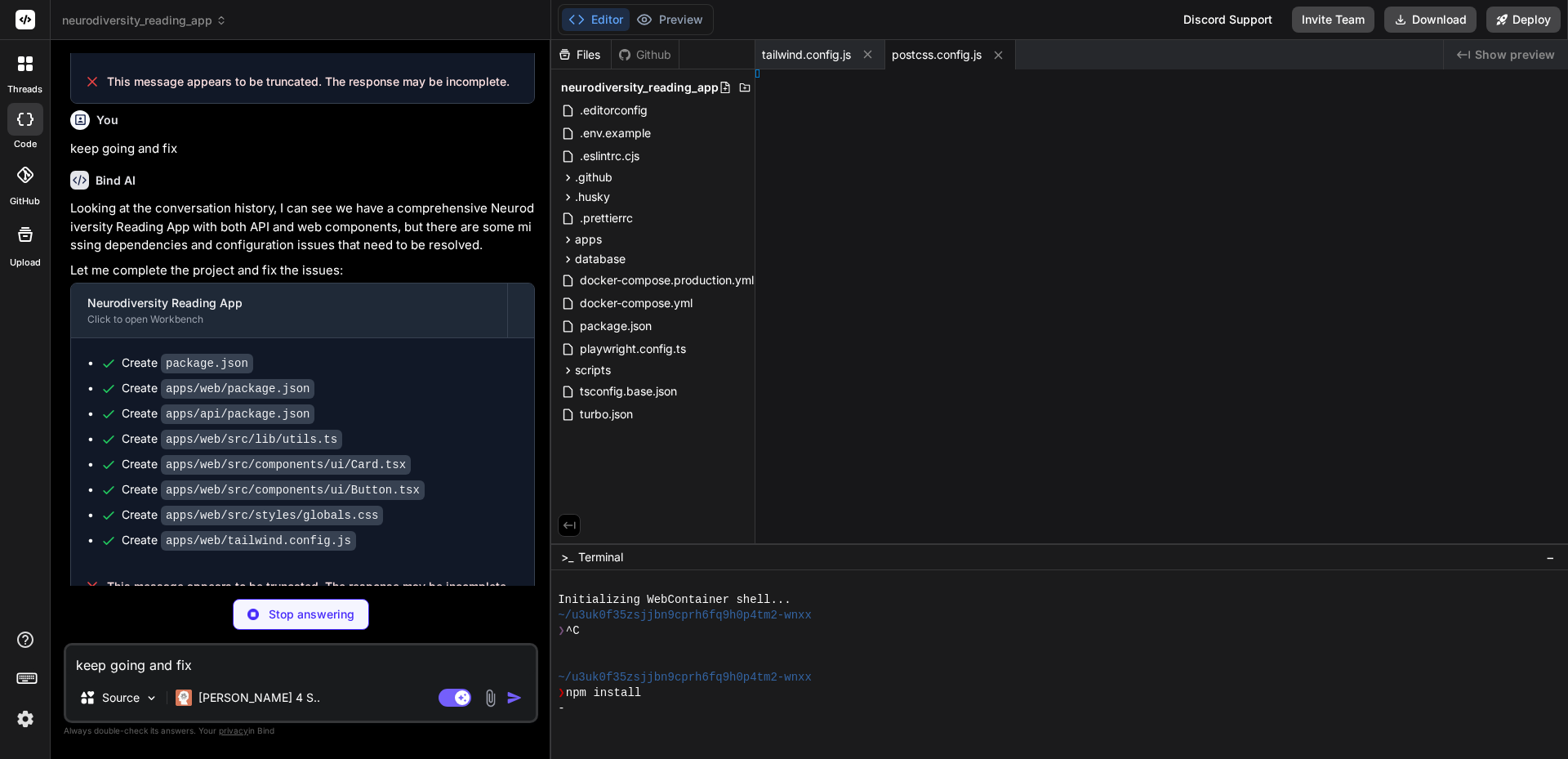
type textarea "x"
type textarea "extConfig"
type textarea "x"
type textarea ";"
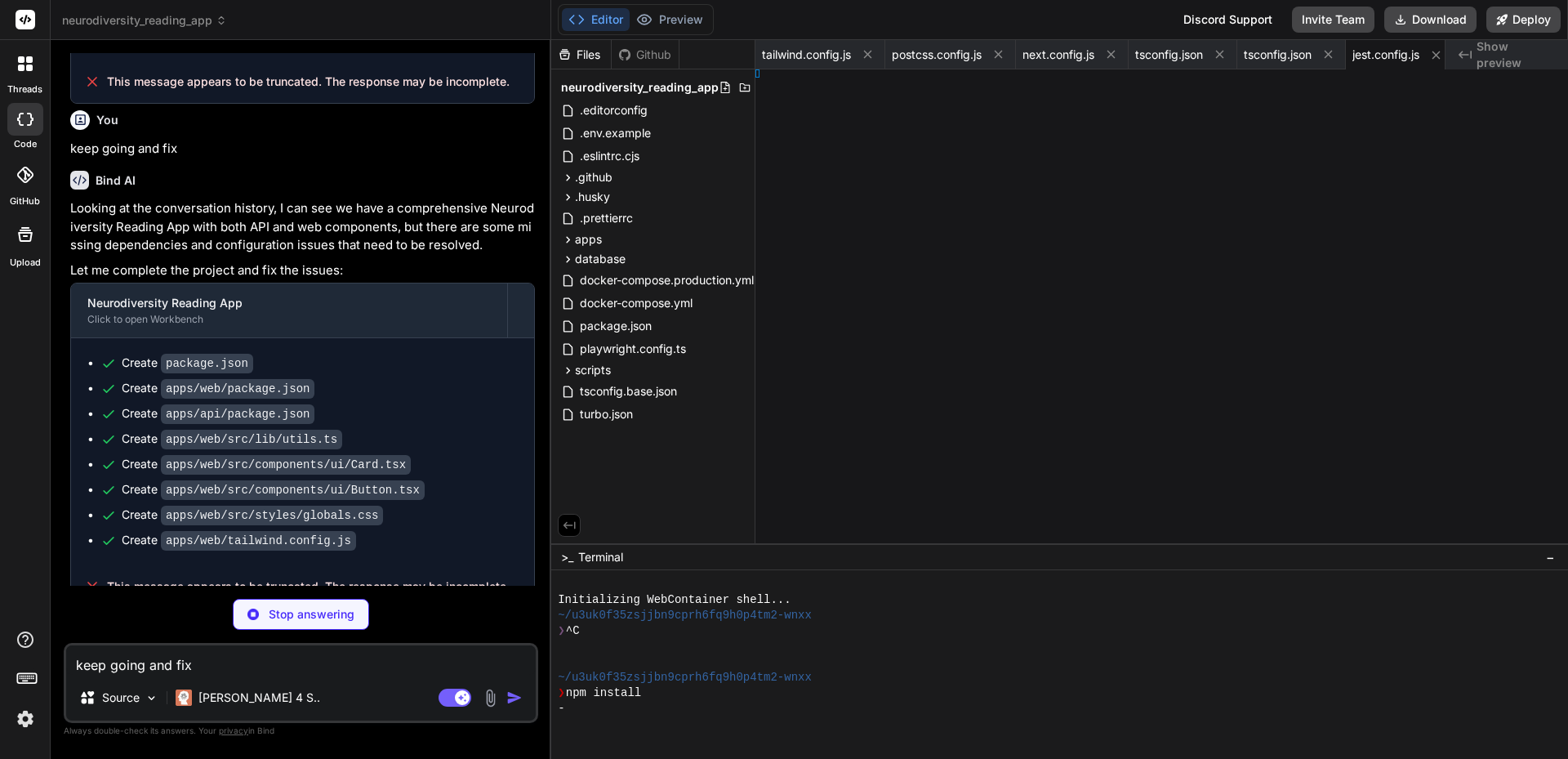
type textarea "x"
type textarea ", }, };"
type textarea "x"
type textarea "} }"
type textarea "x"
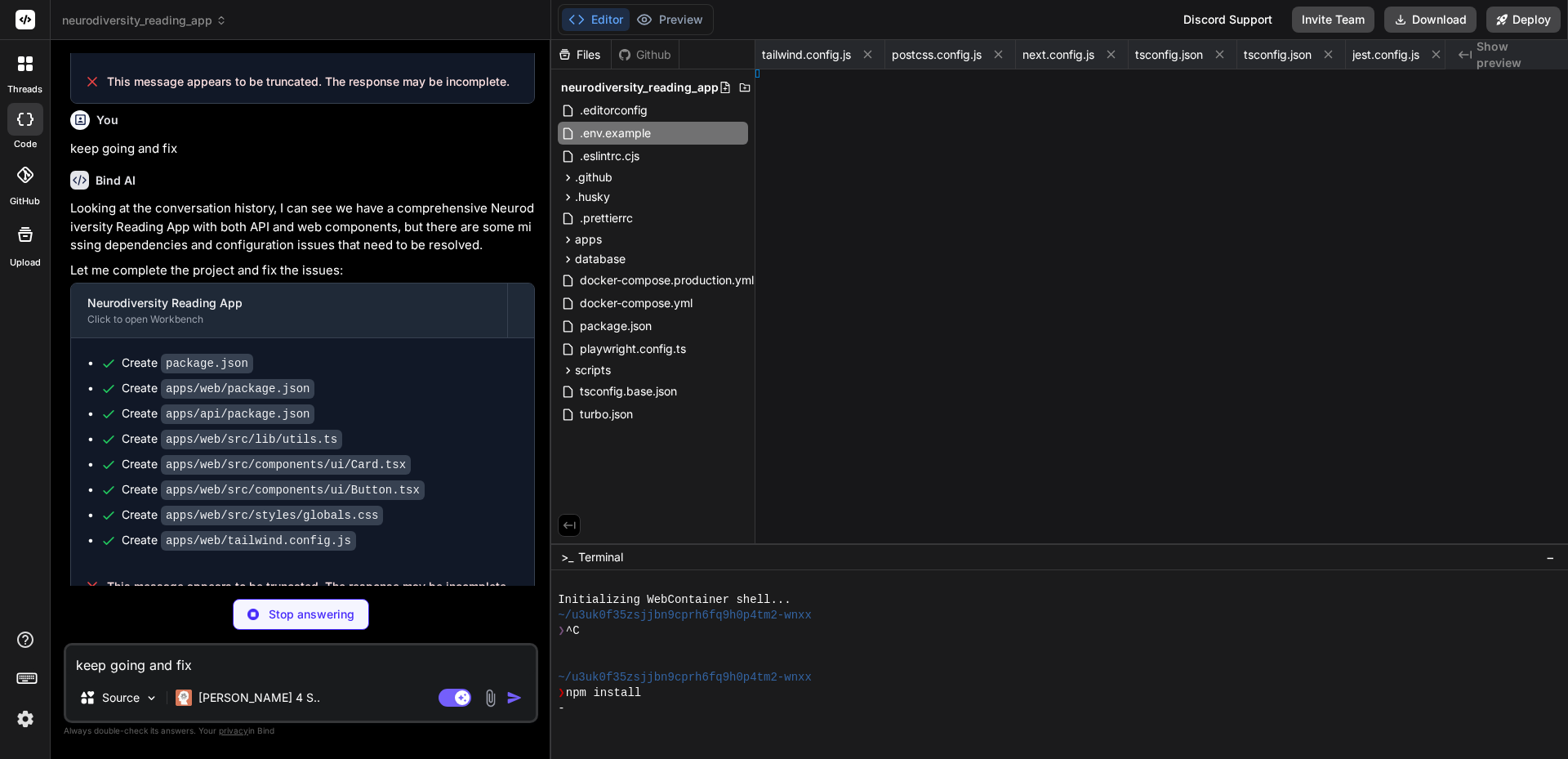
type textarea "x"
type textarea ", }, };"
type textarea "x"
type textarea "}; }"
type textarea "x"
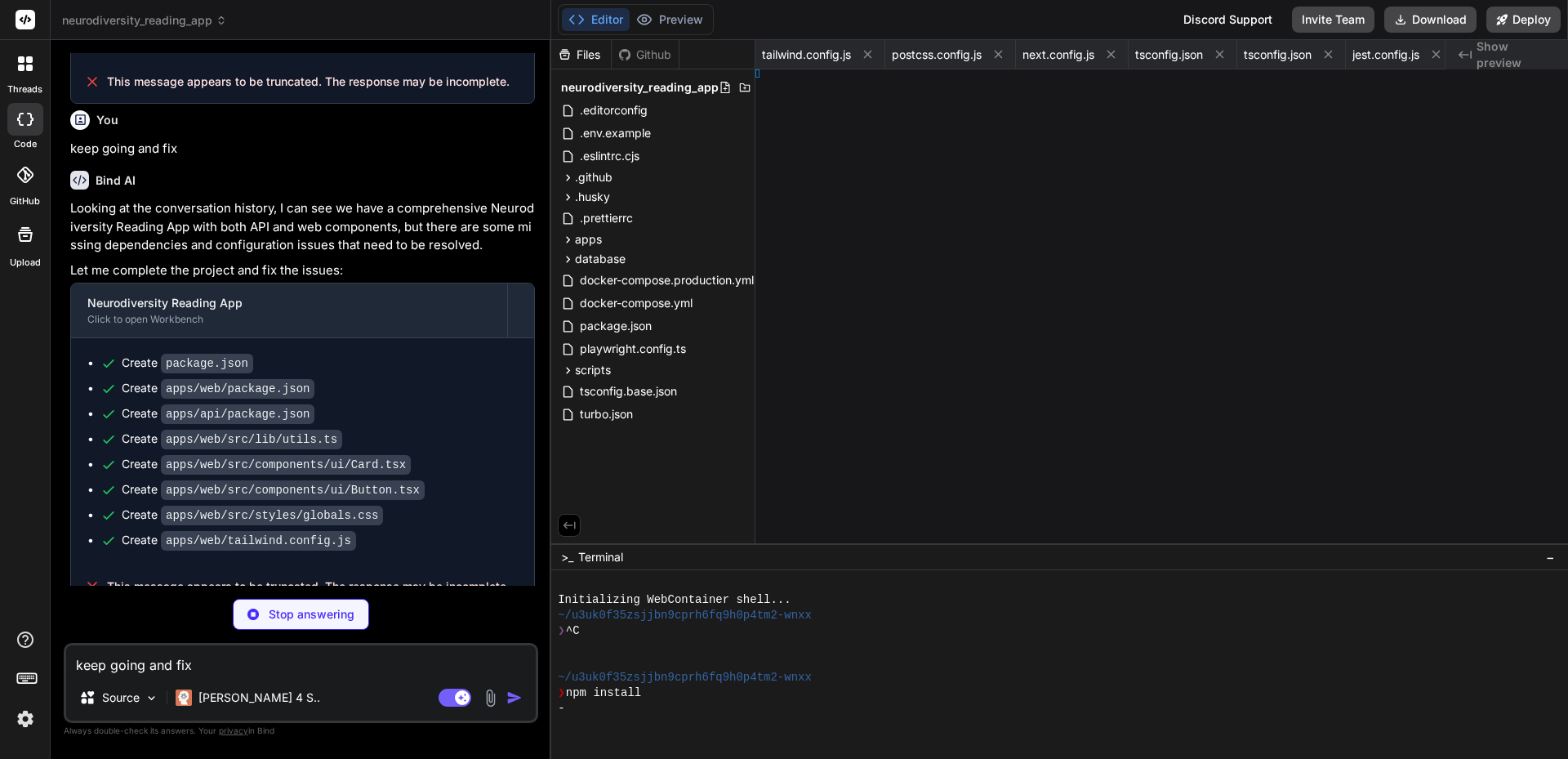
type textarea "}) }); }"
type textarea "x"
type textarea ";"
type textarea "x"
type textarea "vitals"] }"
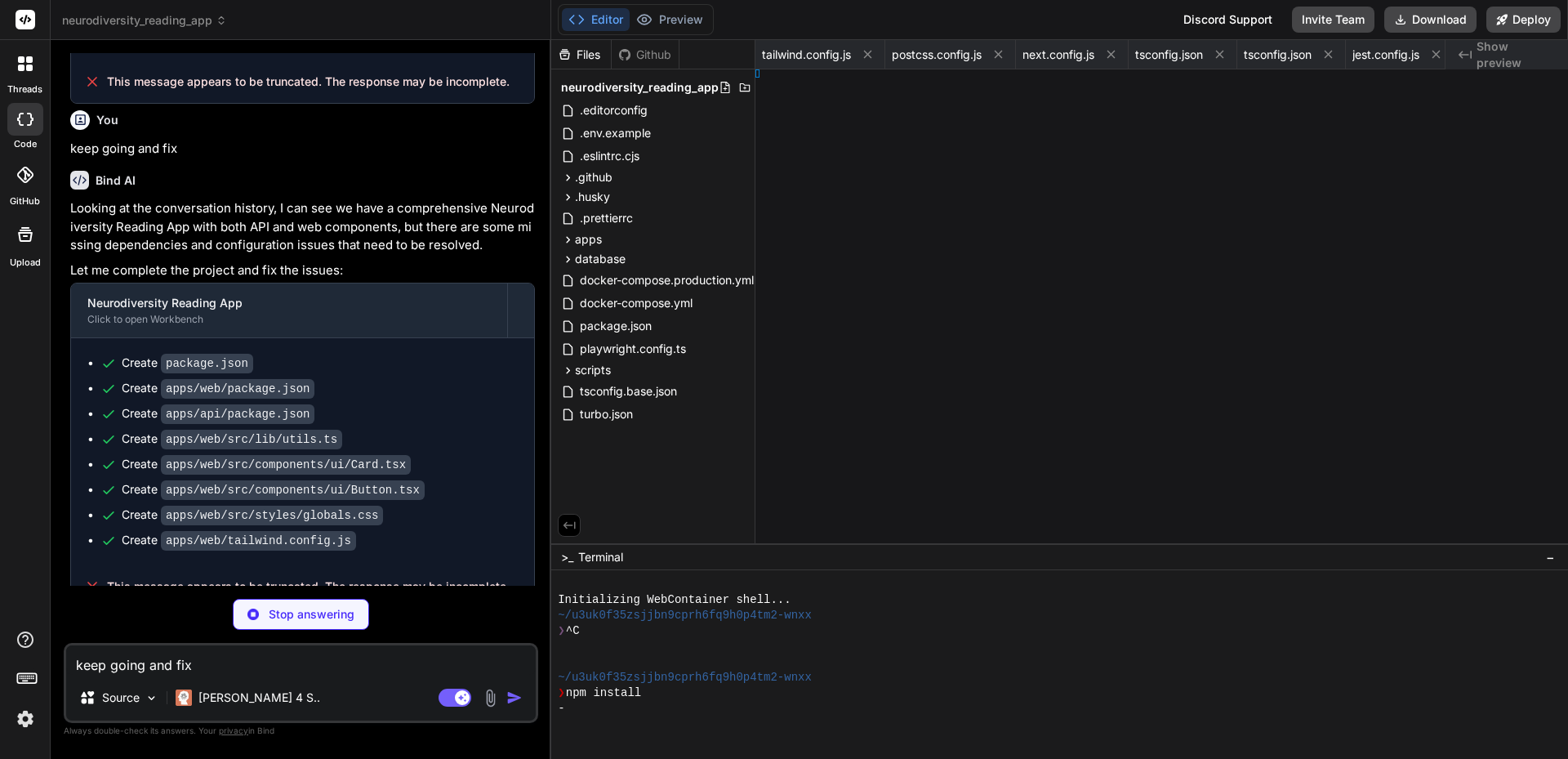
type textarea "x"
type textarea "{ "extends": ["next/core-web-vitals"] }"
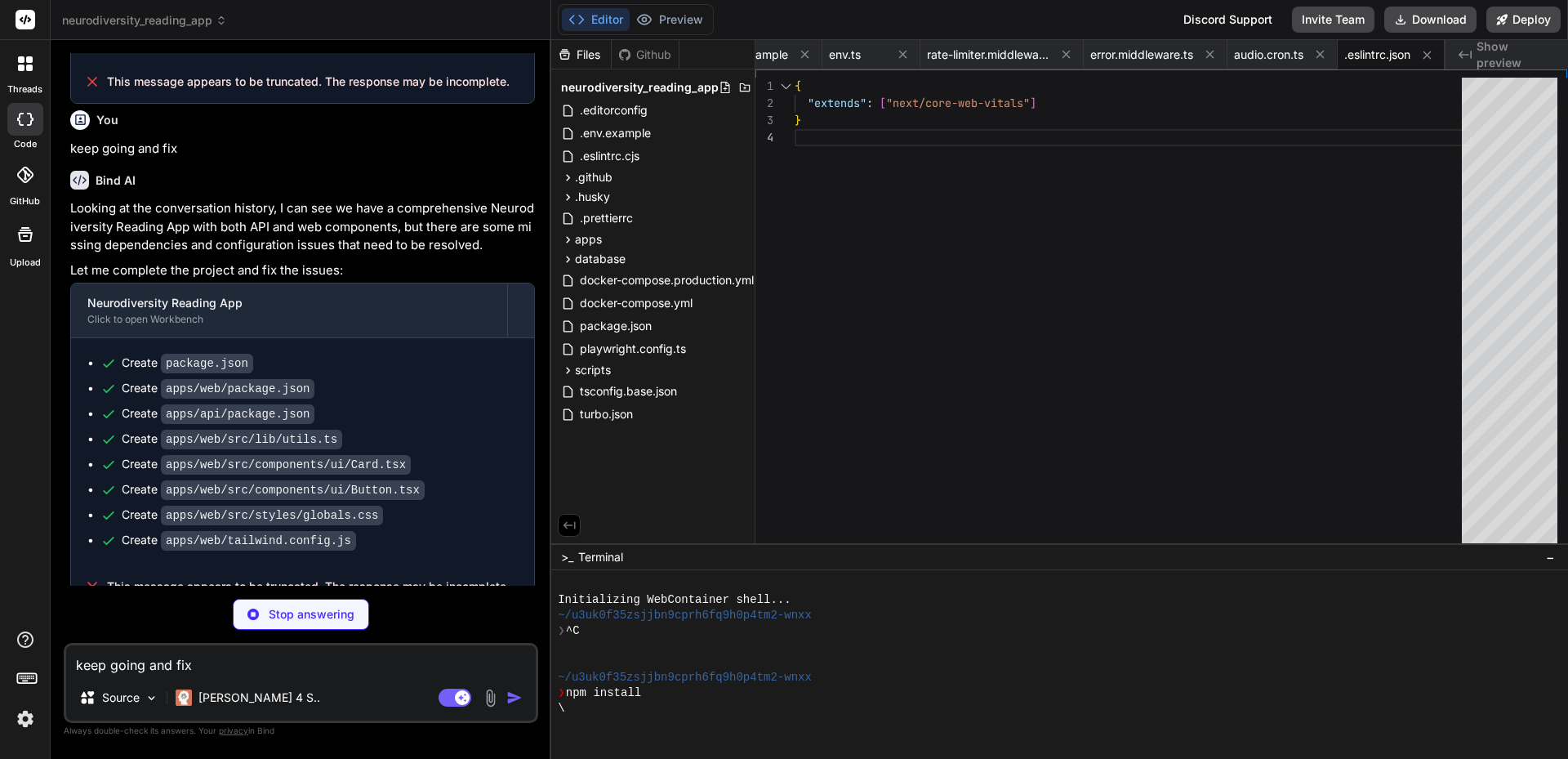
type textarea "x"
type textarea "</html> ); }"
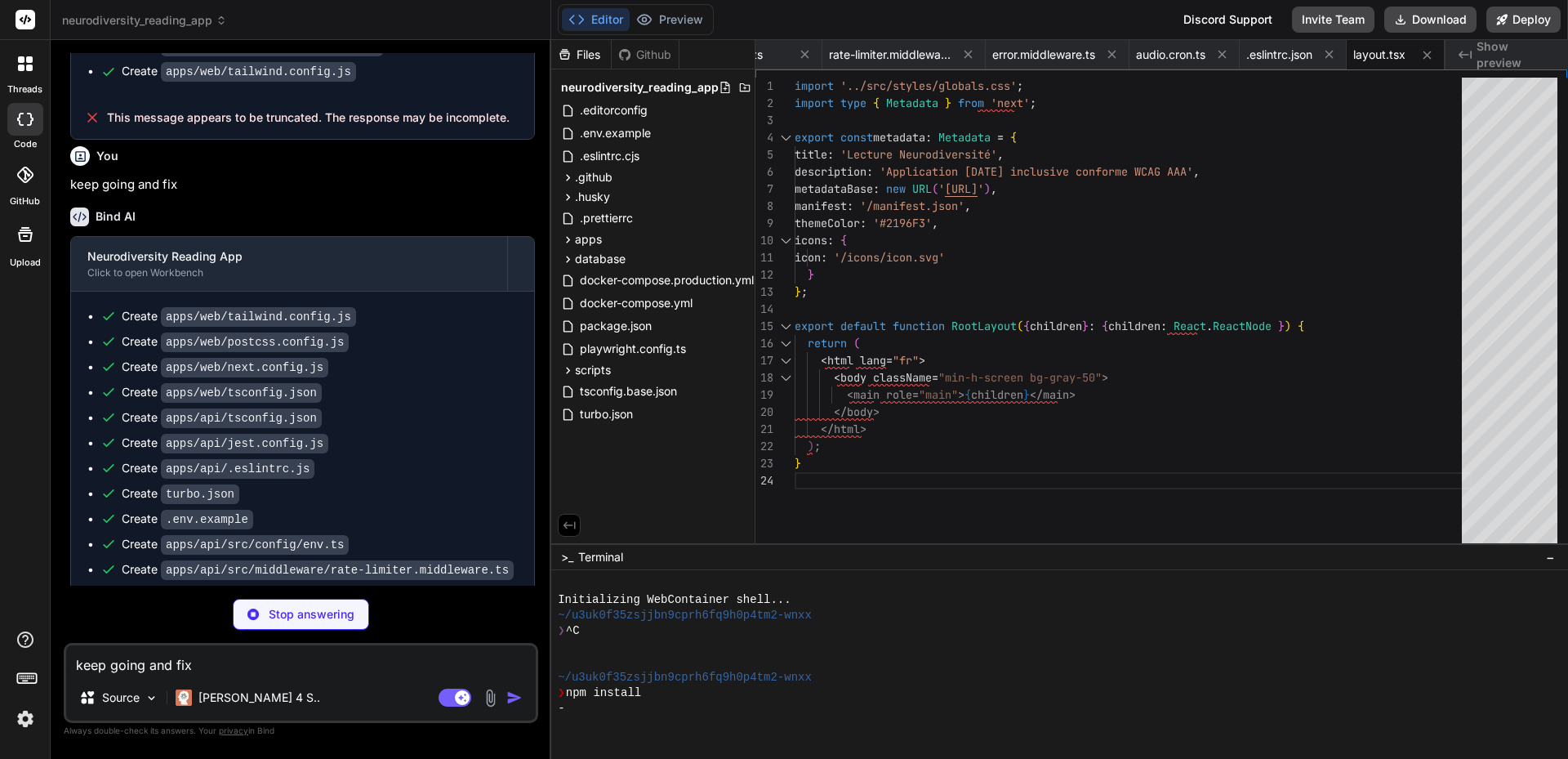
scroll to position [6944, 0]
type textarea "x"
type textarea "}"
